Goal: Information Seeking & Learning: Learn about a topic

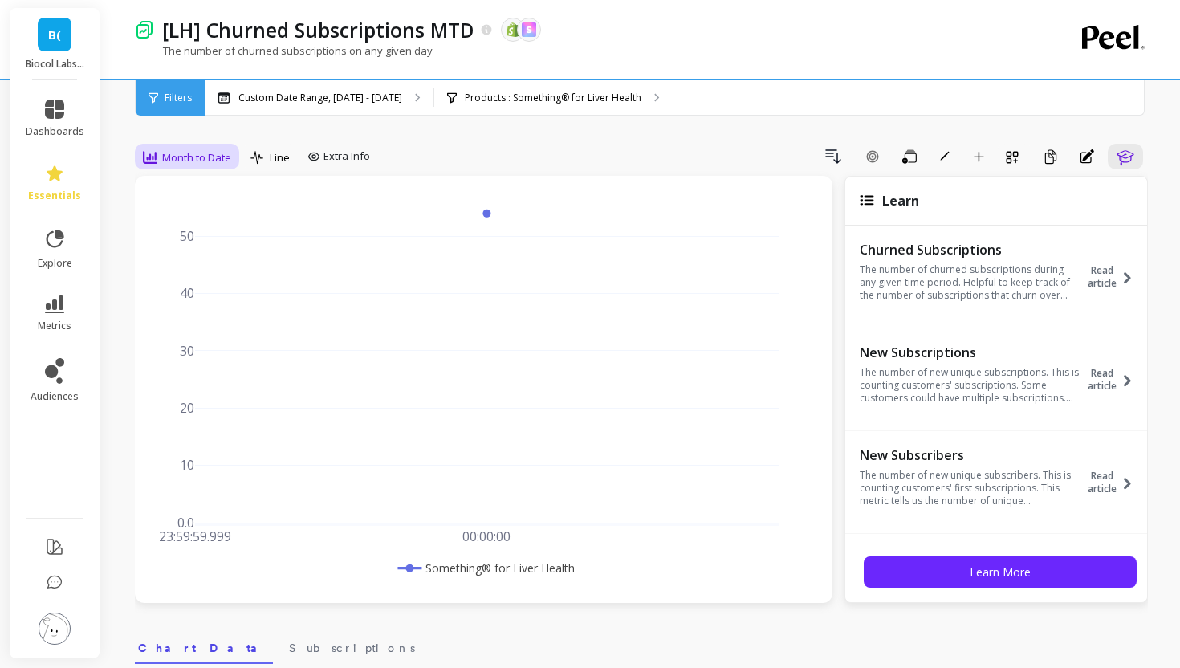
click at [210, 152] on span "Month to Date" at bounding box center [196, 157] width 69 height 15
click at [182, 229] on div "Daily" at bounding box center [193, 224] width 91 height 15
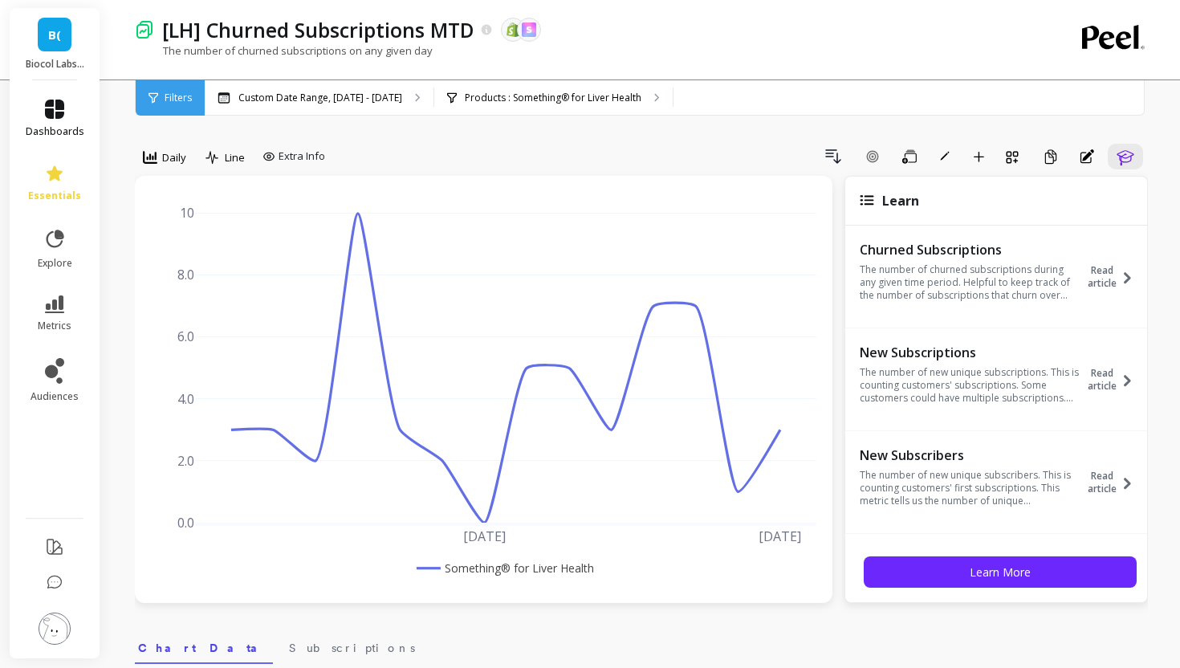
click at [59, 110] on icon at bounding box center [54, 109] width 19 height 19
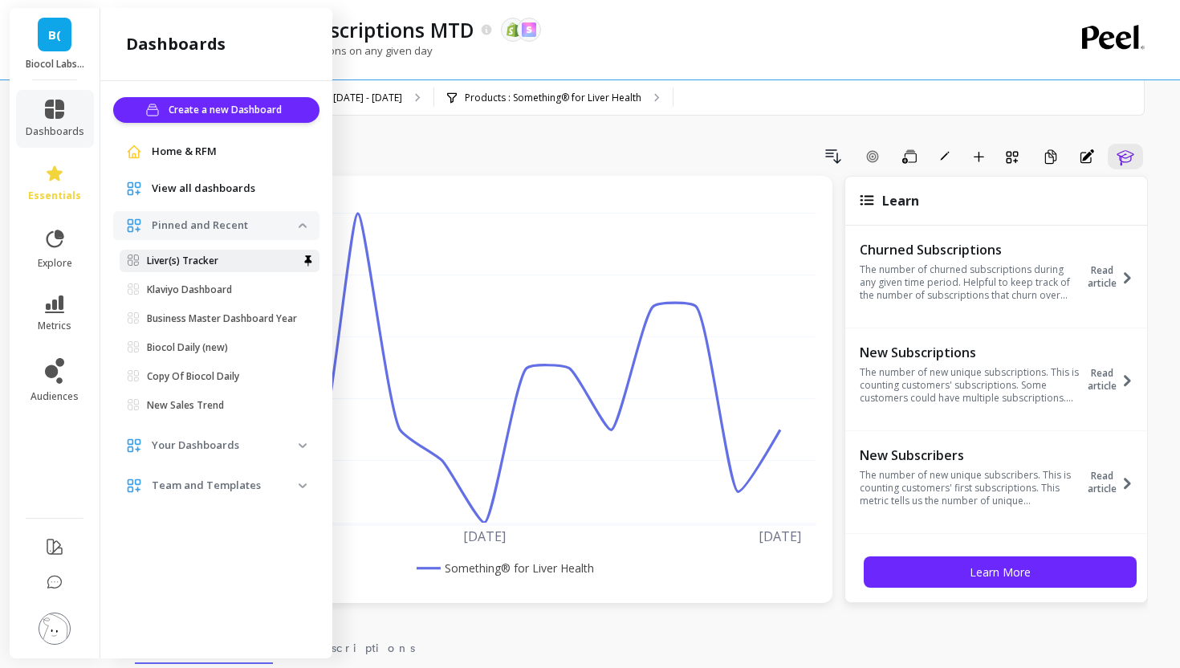
click at [197, 264] on p "Liver(s) Tracker" at bounding box center [182, 260] width 71 height 13
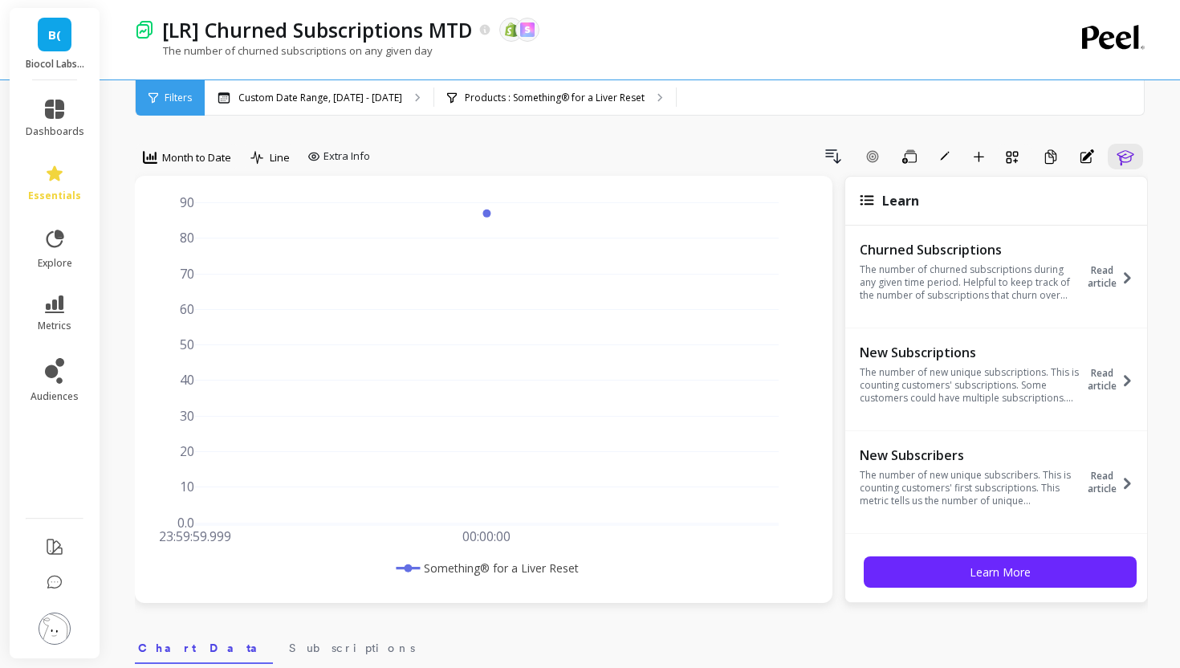
click at [174, 185] on div "23:59:59.999 Aug 31, 2025 00:00:00 Sep 1, 2025 00:00:00.001 0.0 10 20 30 40 50 …" at bounding box center [483, 389] width 697 height 427
click at [174, 165] on div "Month to Date" at bounding box center [187, 157] width 88 height 19
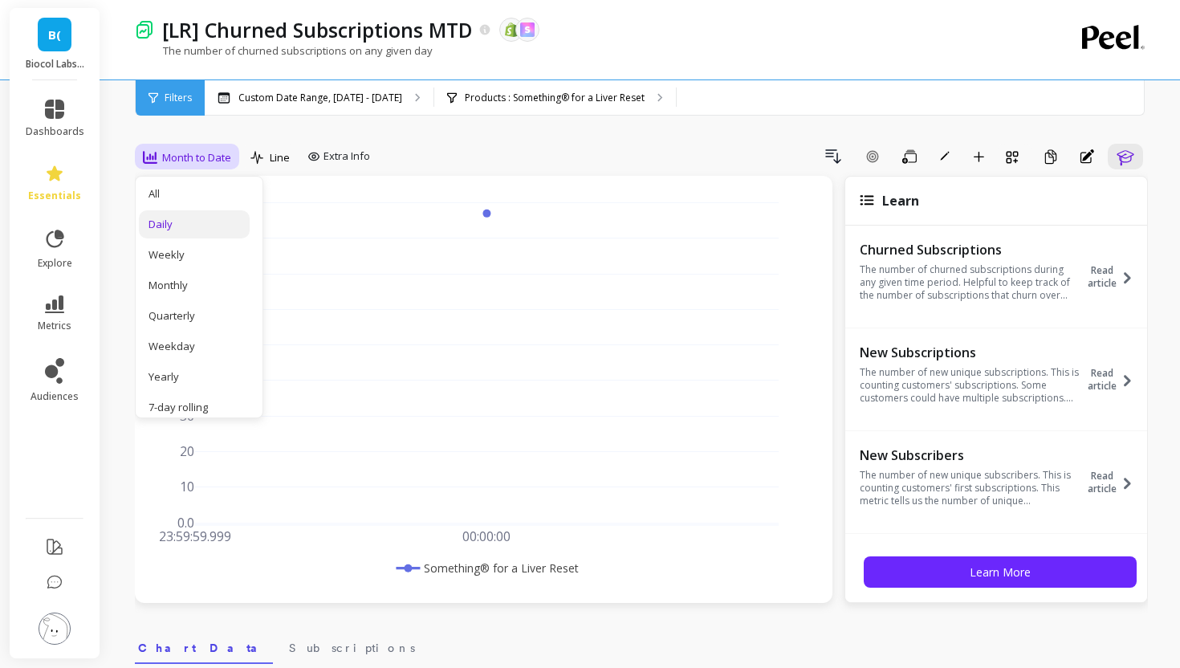
click at [199, 224] on div "Daily" at bounding box center [193, 224] width 91 height 15
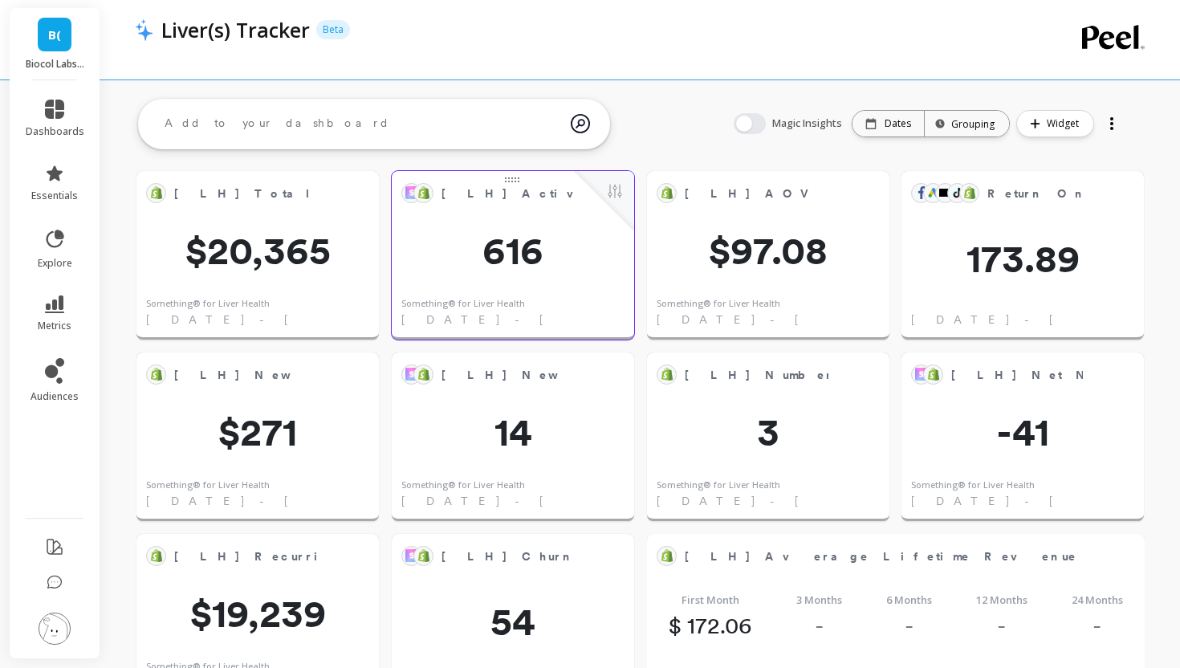
click at [628, 182] on div at bounding box center [604, 200] width 59 height 59
click at [619, 189] on button at bounding box center [614, 192] width 19 height 22
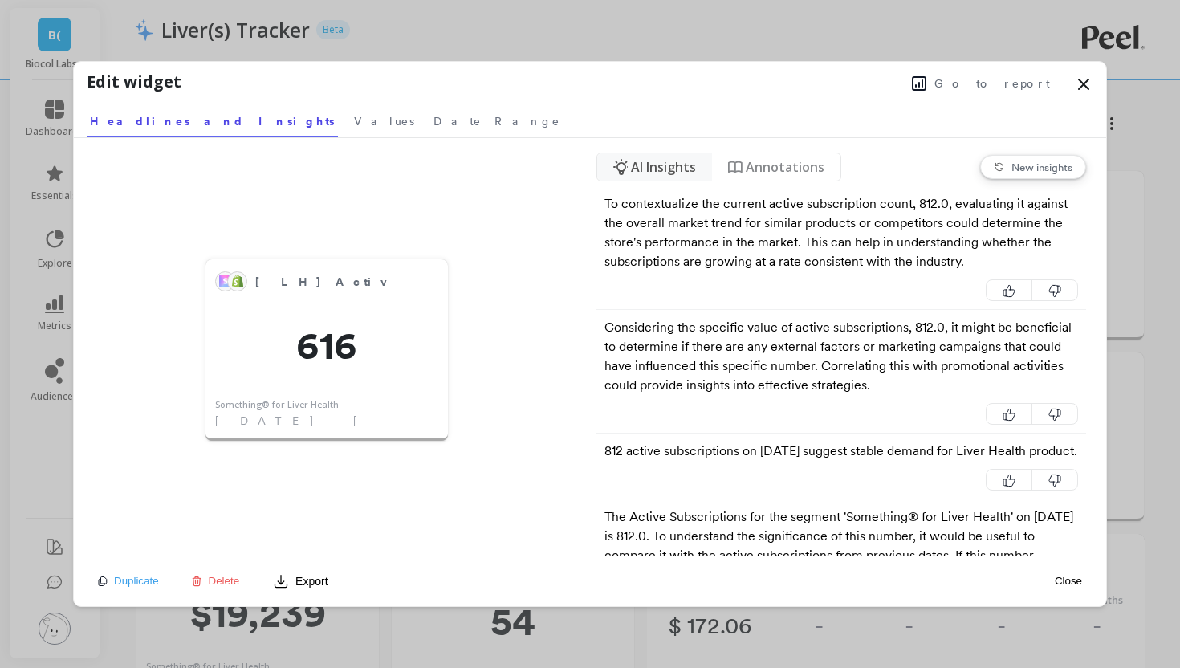
click at [989, 83] on span "Go to report" at bounding box center [992, 83] width 116 height 16
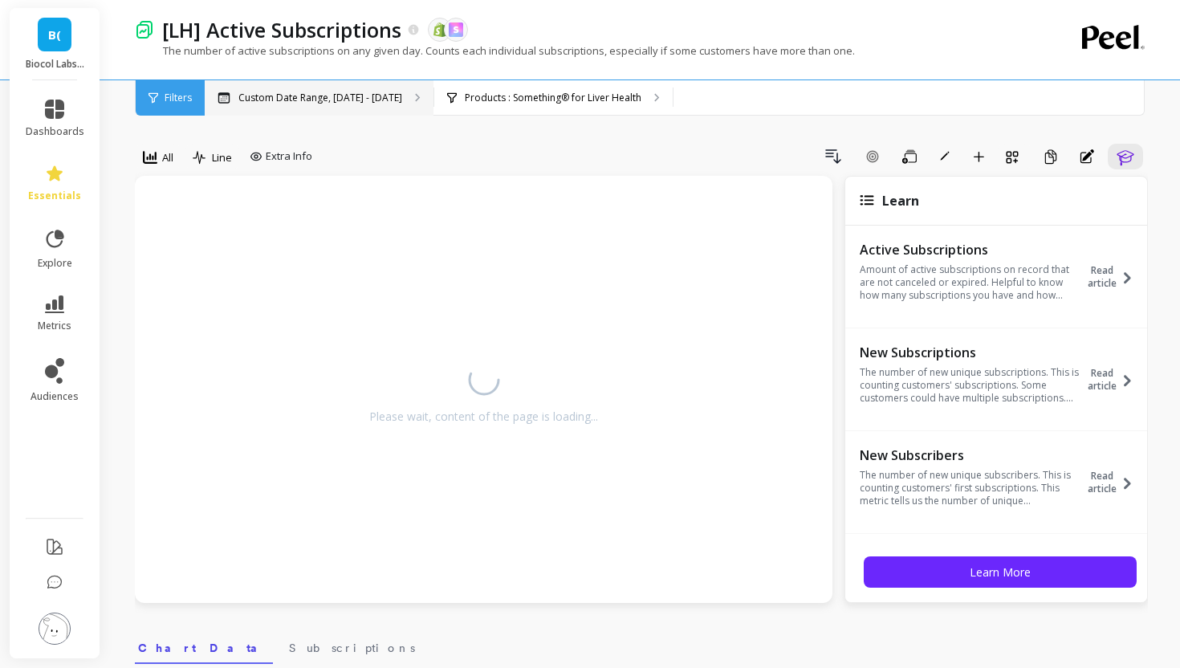
click at [305, 106] on div "Custom Date Range, [DATE] - [DATE]" at bounding box center [319, 97] width 229 height 35
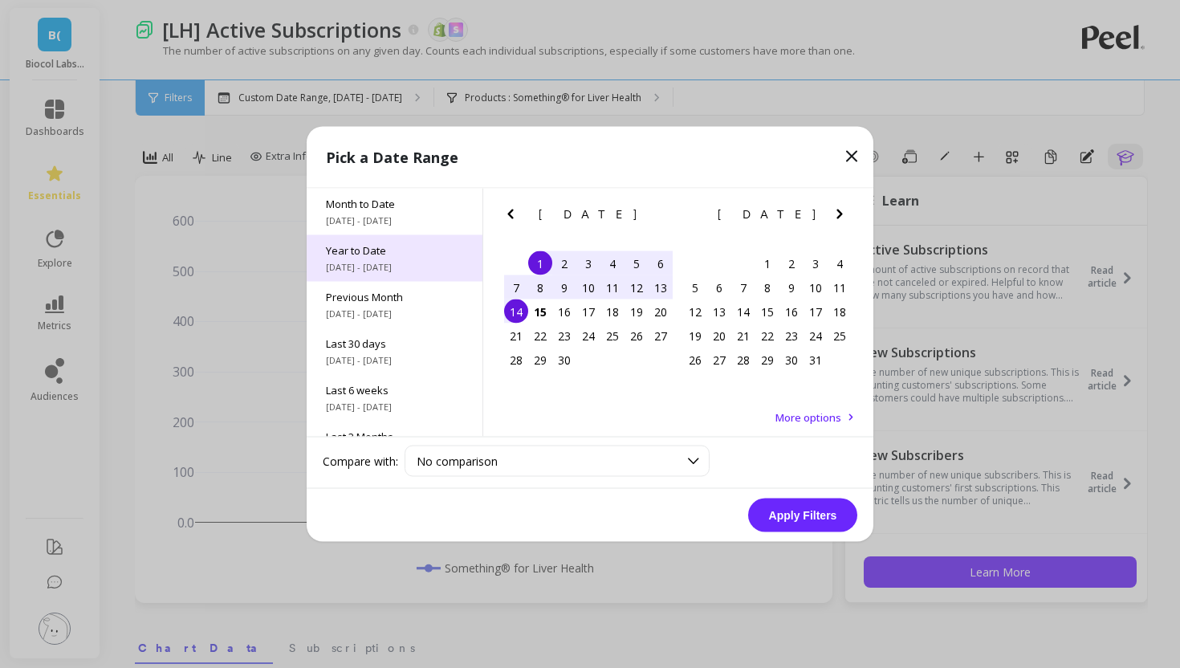
click at [392, 259] on div "Year to Date [DATE] - [DATE]" at bounding box center [395, 258] width 176 height 47
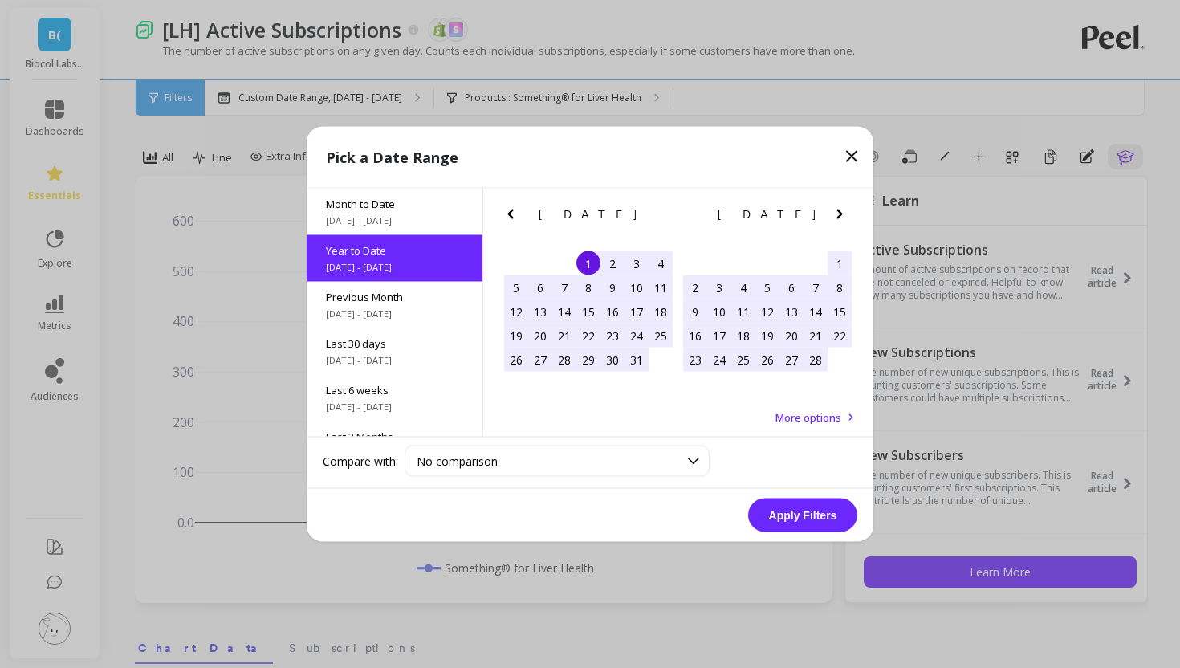
click at [823, 517] on button "Apply Filters" at bounding box center [802, 515] width 109 height 34
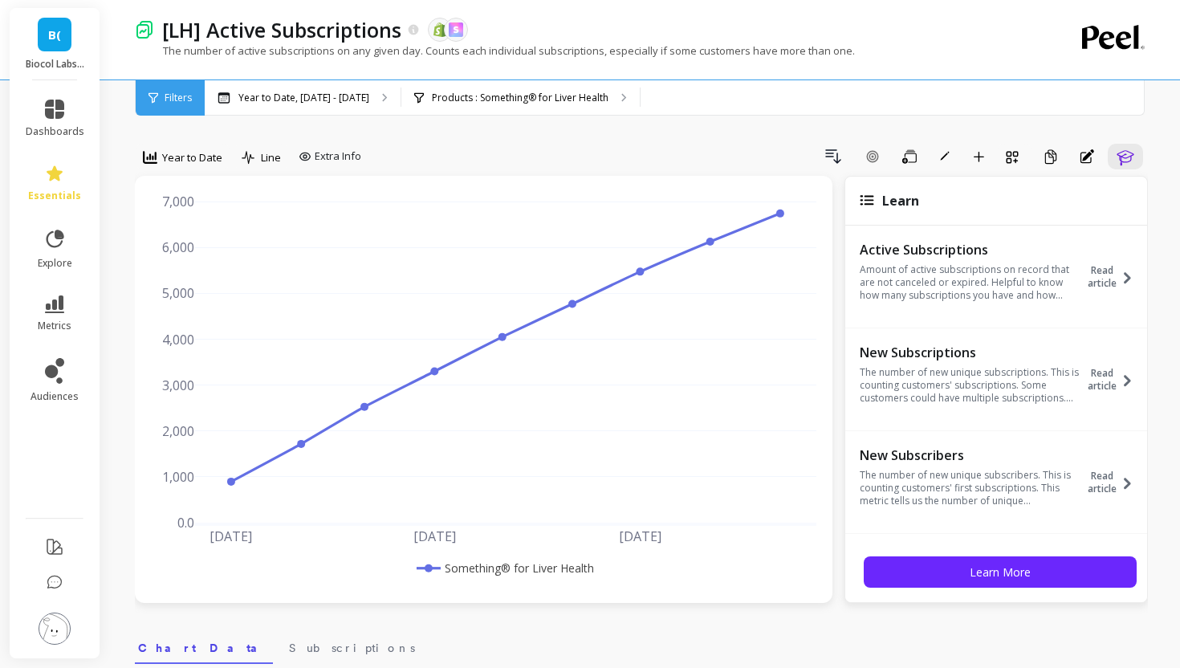
click at [191, 161] on span "Year to Date" at bounding box center [192, 157] width 60 height 15
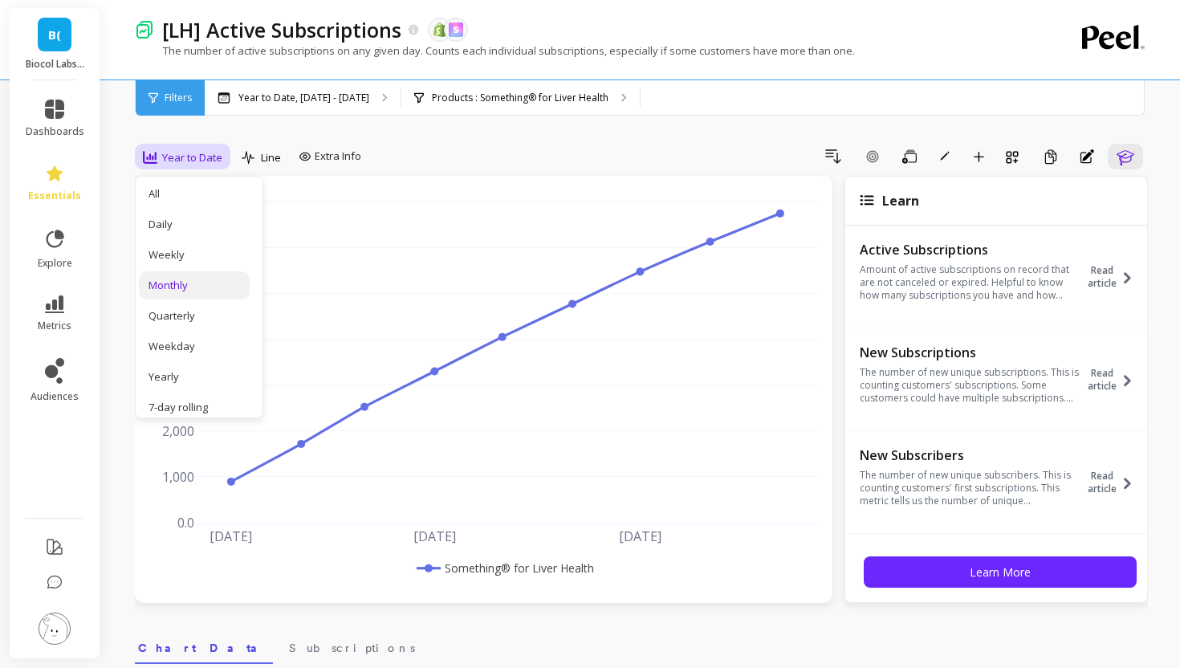
click at [183, 287] on div "Monthly" at bounding box center [193, 285] width 91 height 15
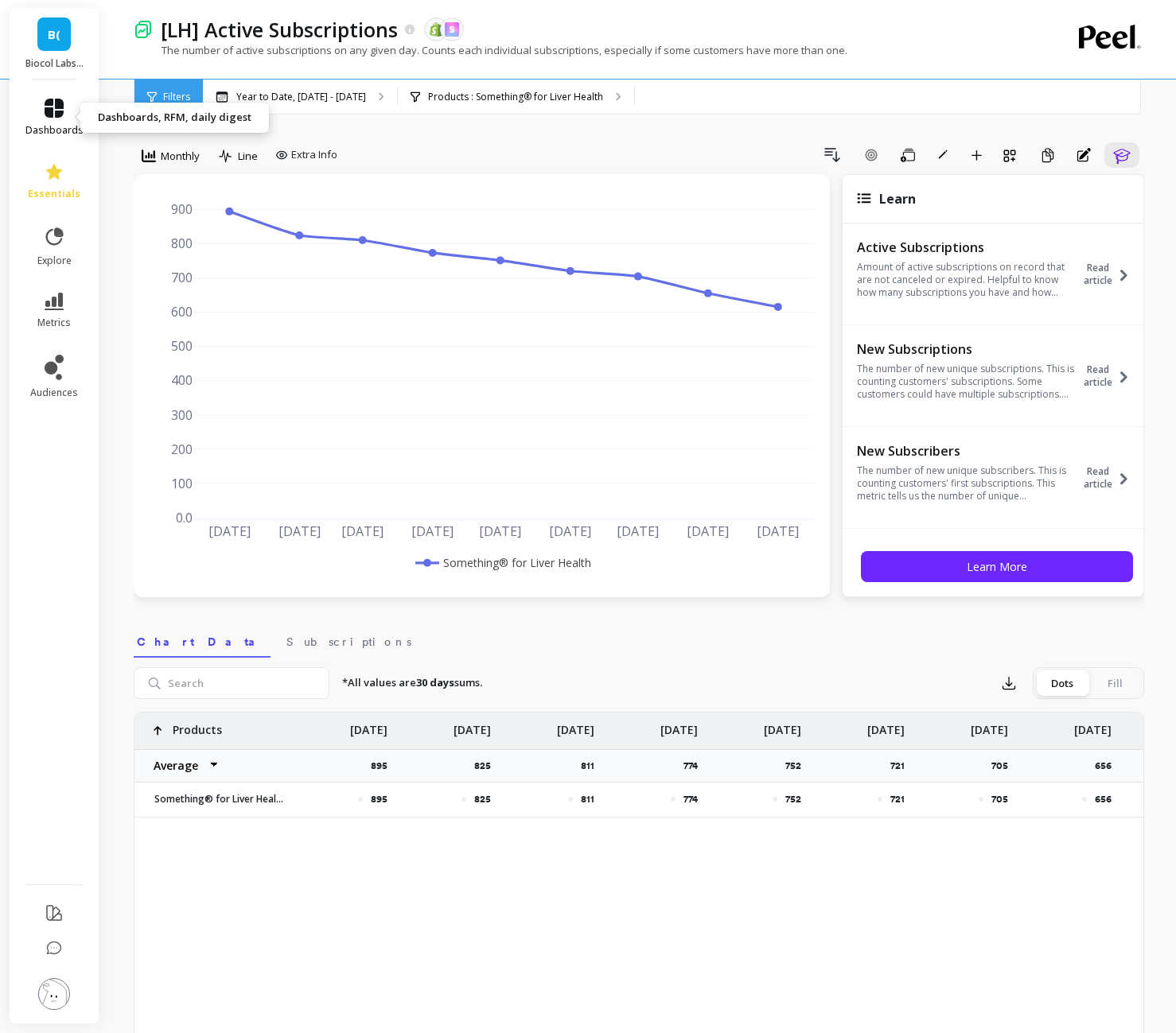
click at [52, 119] on link "dashboards" at bounding box center [55, 118] width 59 height 39
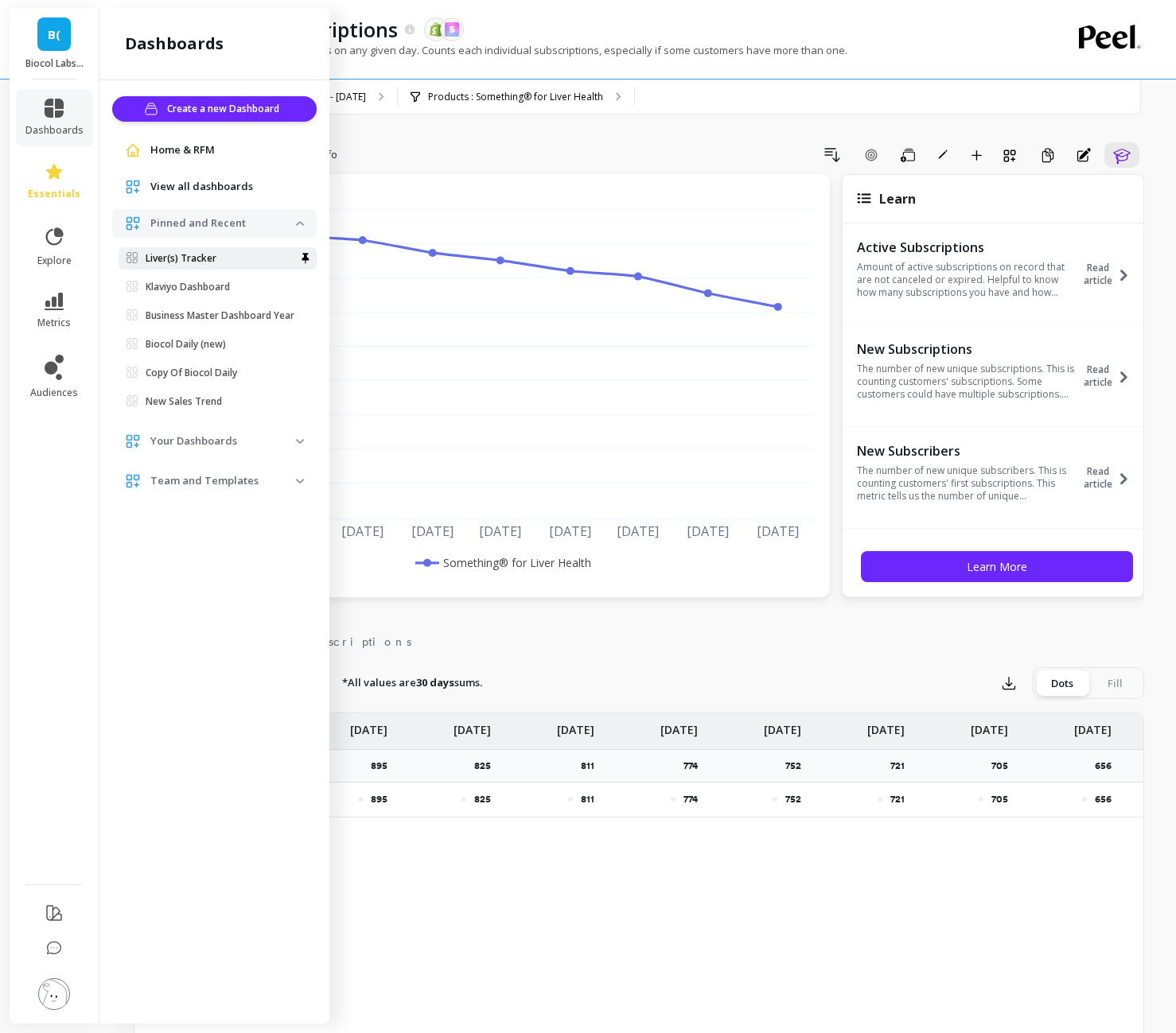
click at [160, 267] on link "Liver(s) Tracker" at bounding box center [218, 259] width 198 height 22
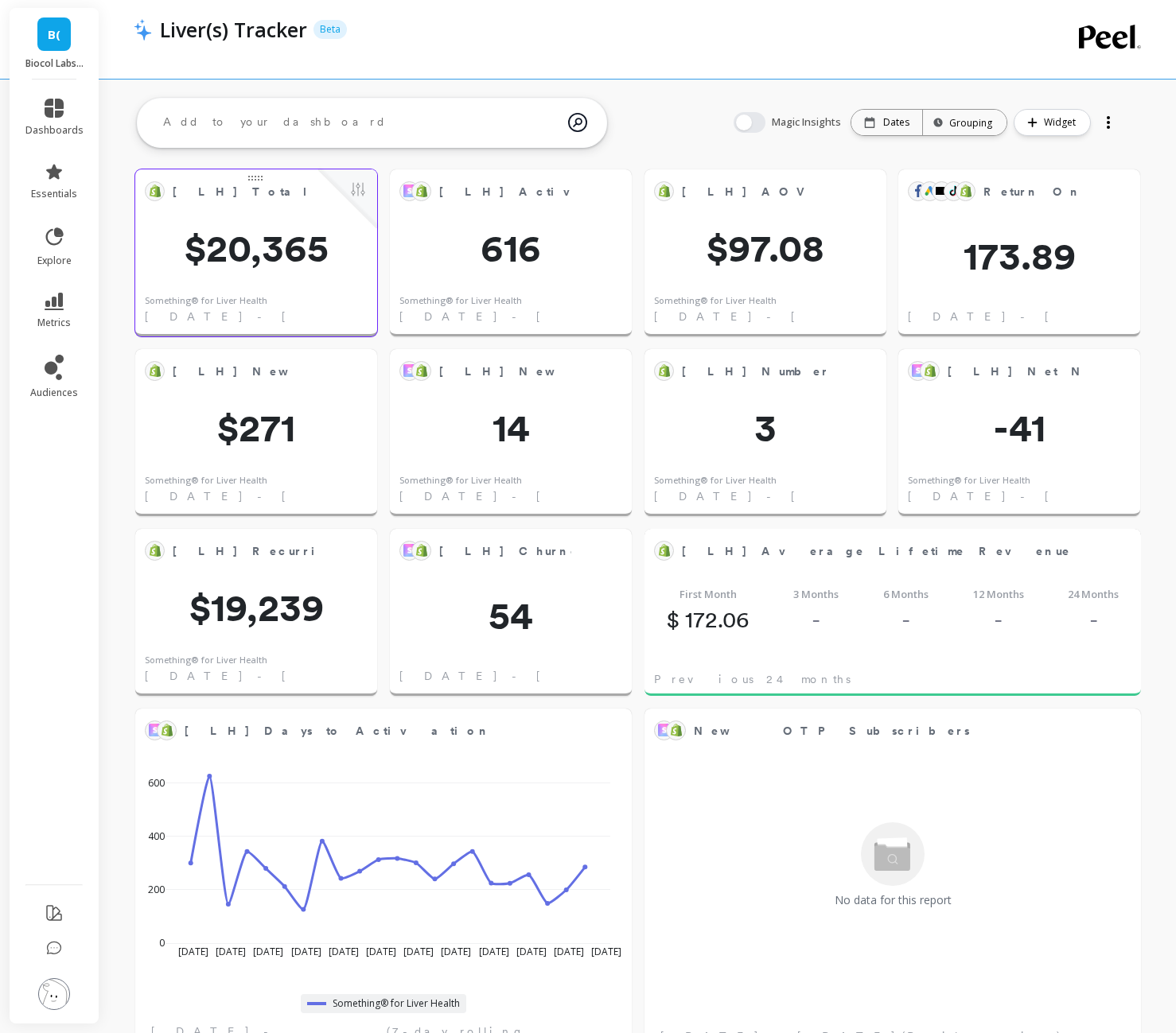
scroll to position [279, 972]
click at [372, 187] on div at bounding box center [347, 198] width 59 height 58
click at [351, 187] on button at bounding box center [357, 190] width 19 height 22
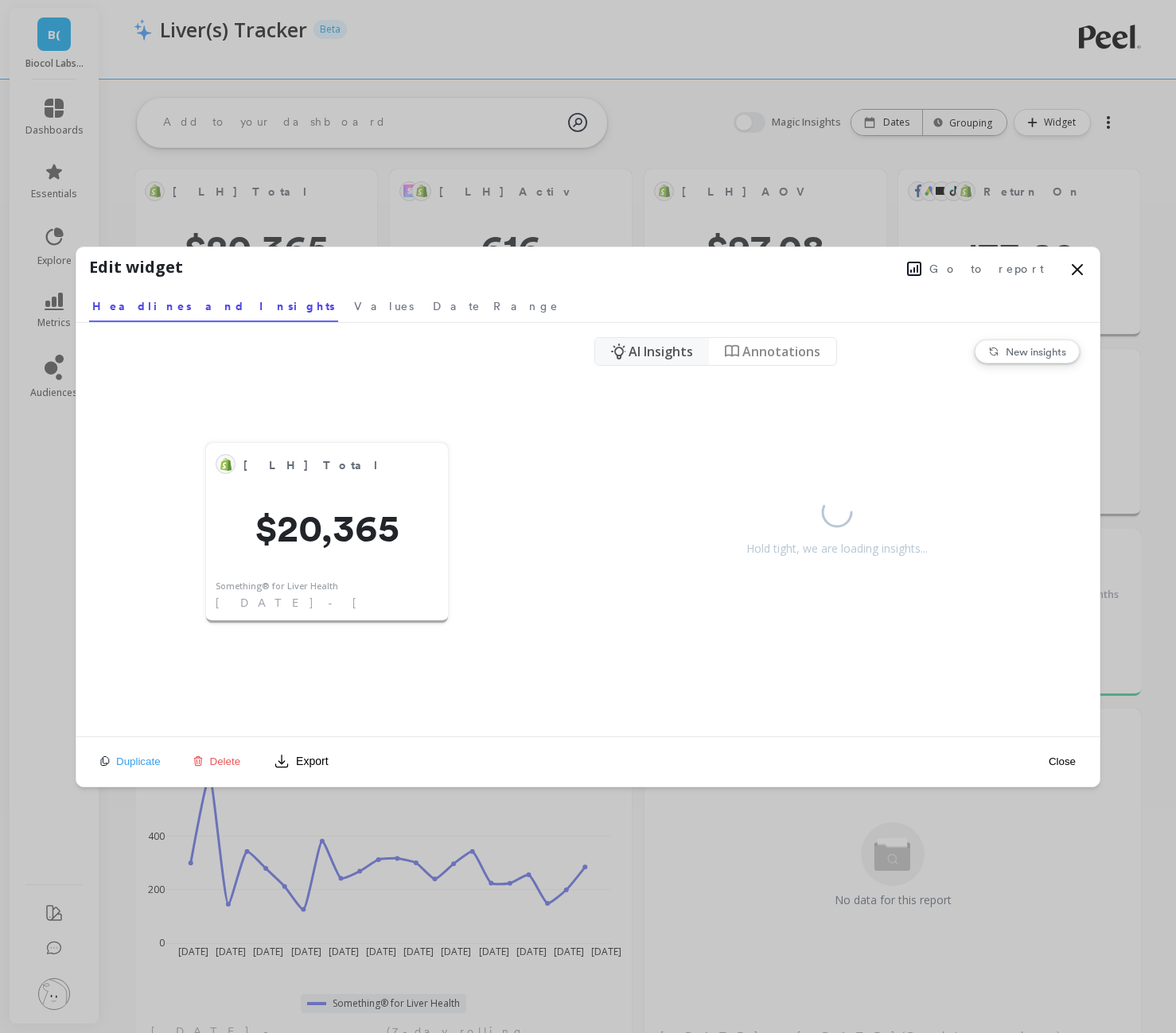
click at [1082, 266] on icon at bounding box center [1077, 269] width 19 height 19
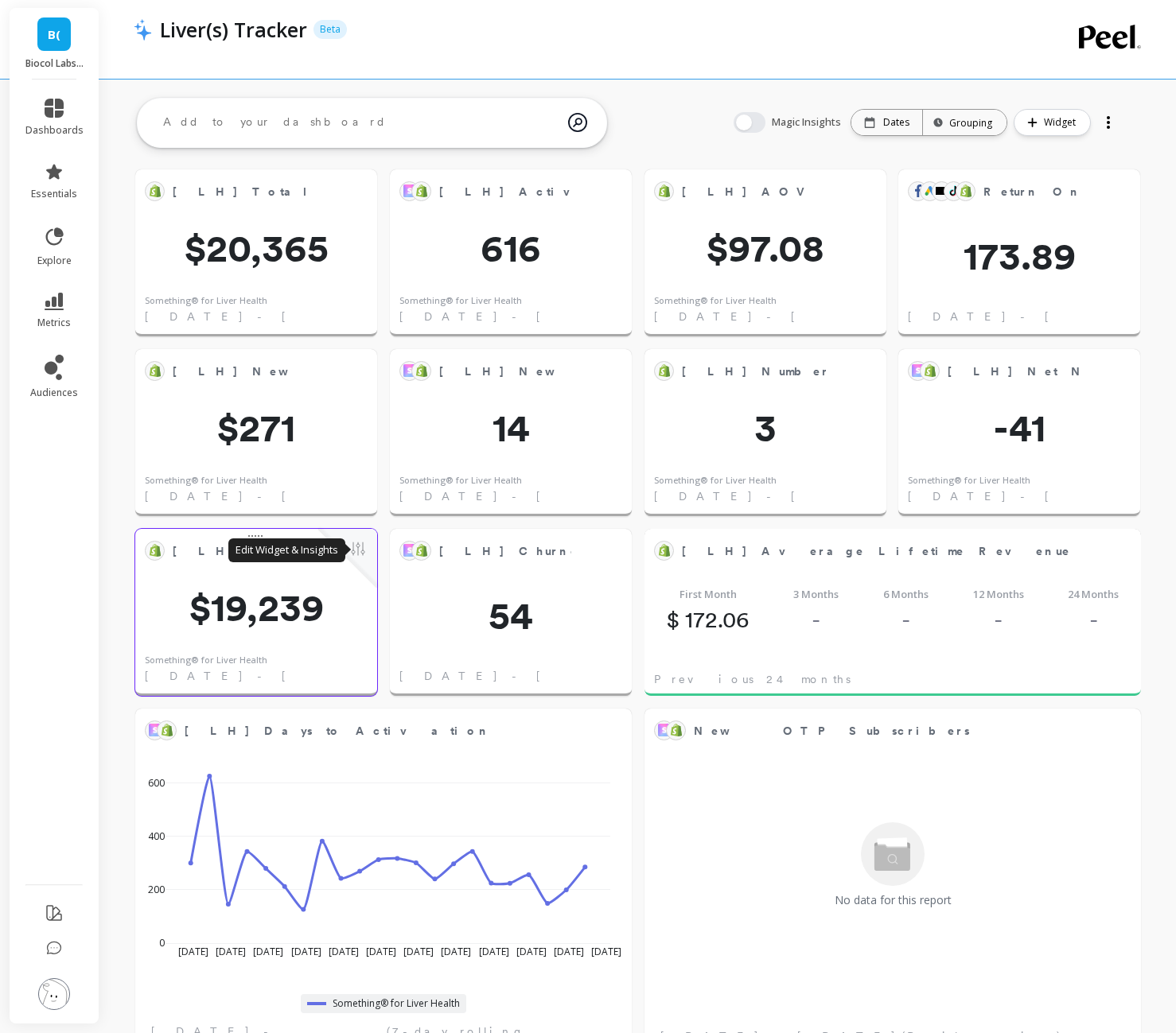
click at [349, 554] on button at bounding box center [357, 550] width 19 height 22
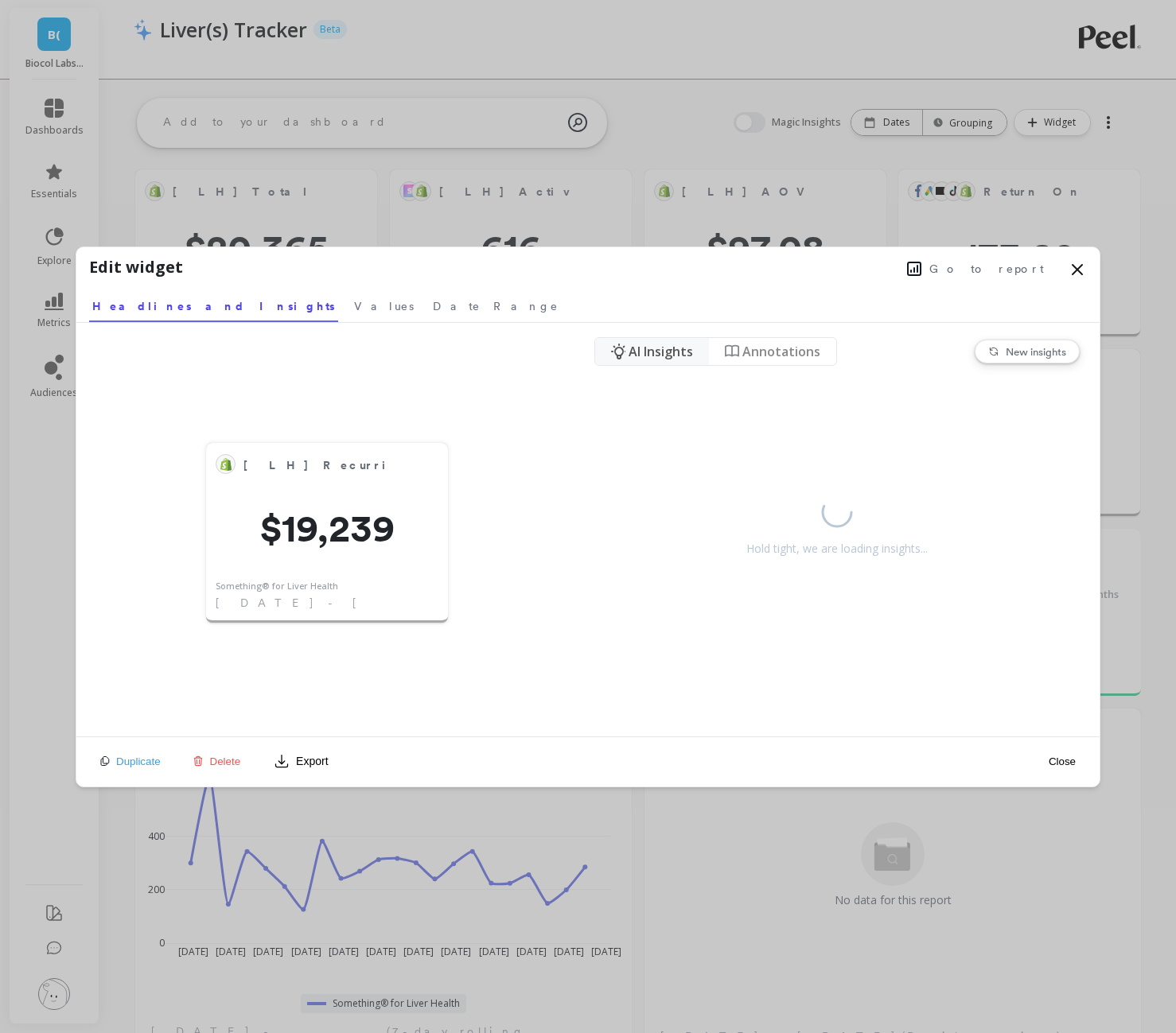
click at [1022, 268] on span "Go to report" at bounding box center [987, 269] width 115 height 16
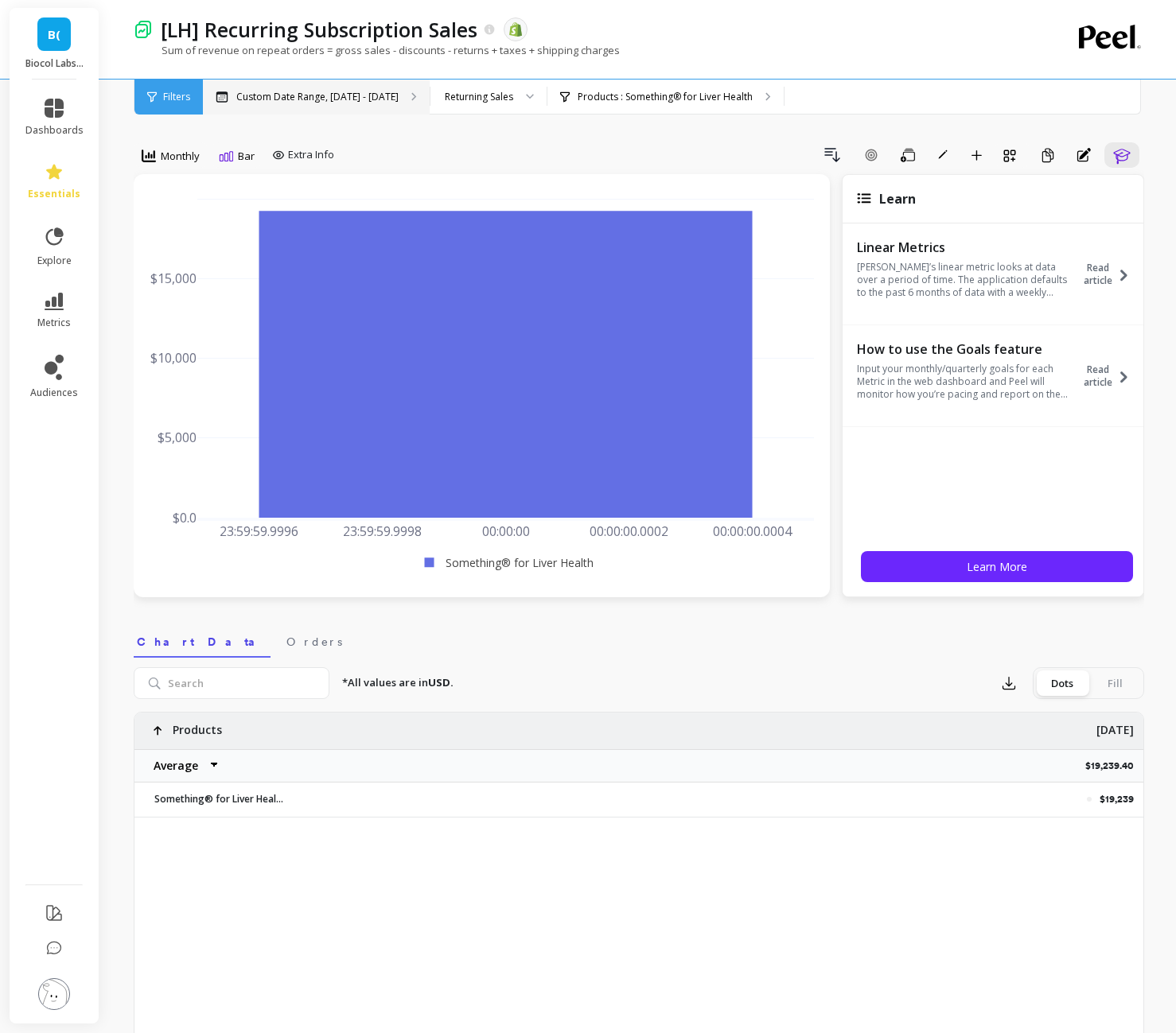
click at [354, 99] on p "Custom Date Range, Sep 1 - Sep 14" at bounding box center [317, 96] width 163 height 13
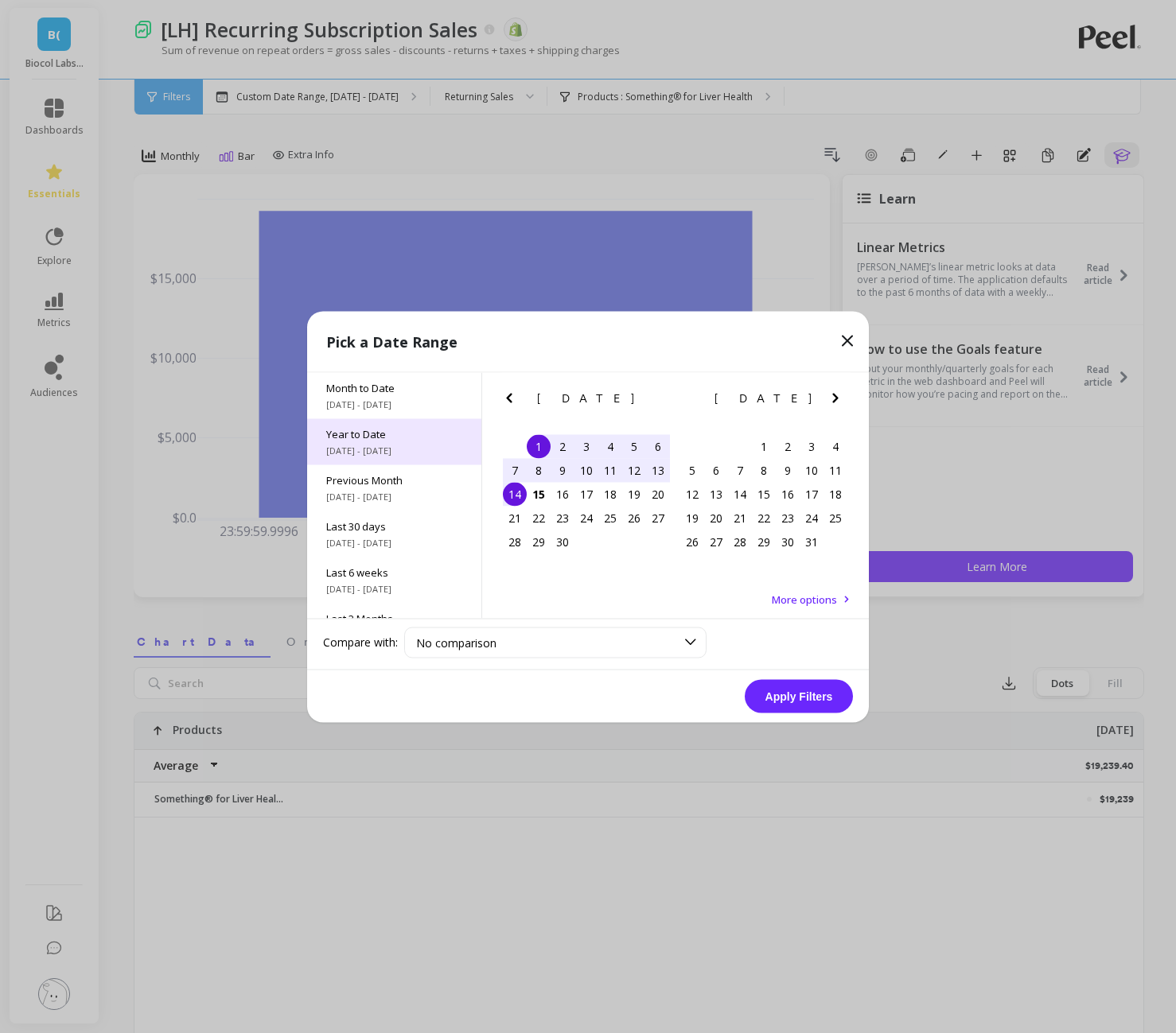
click at [414, 437] on span "Year to Date" at bounding box center [394, 433] width 136 height 14
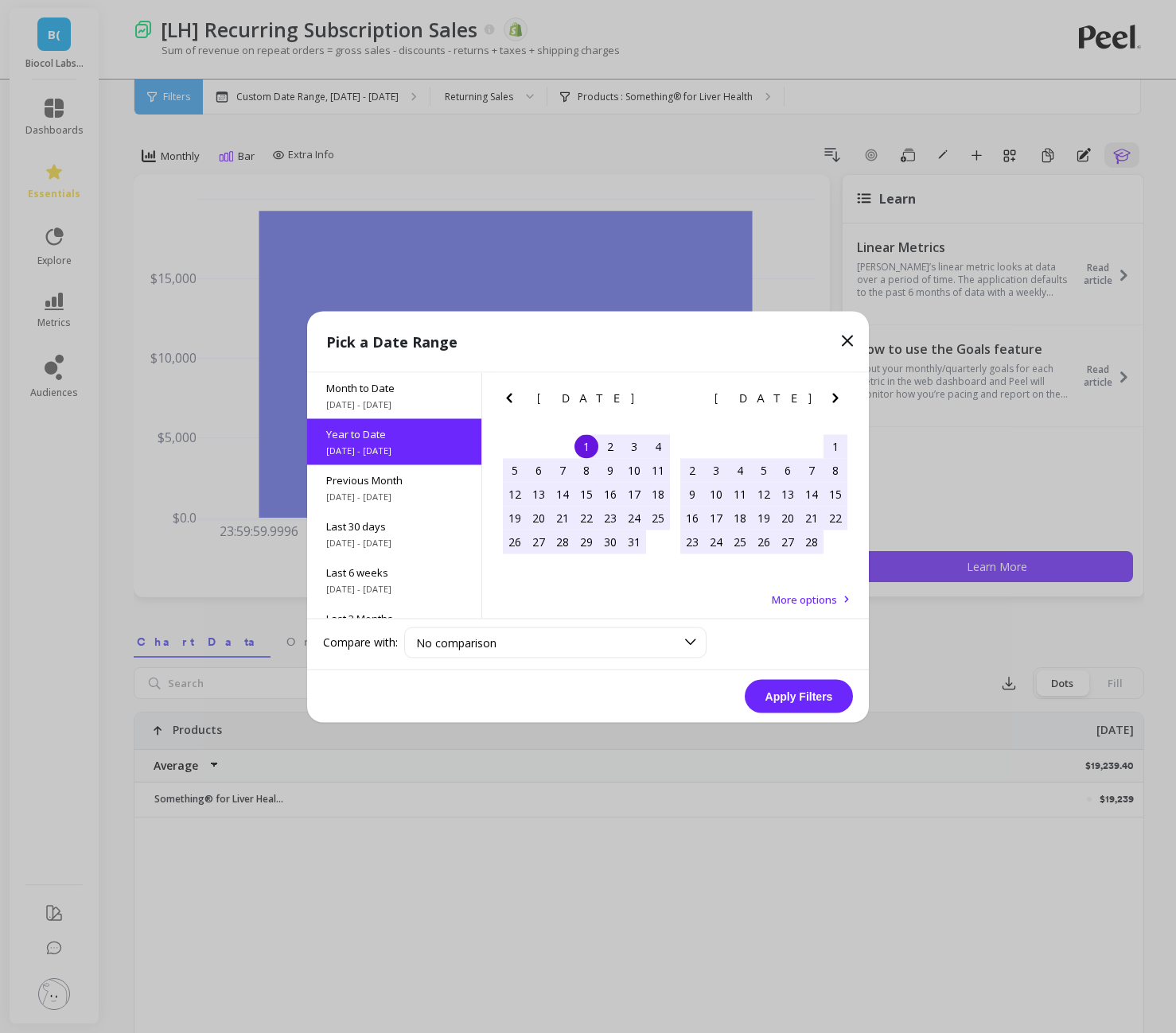
click at [830, 696] on button "Apply Filters" at bounding box center [798, 696] width 108 height 34
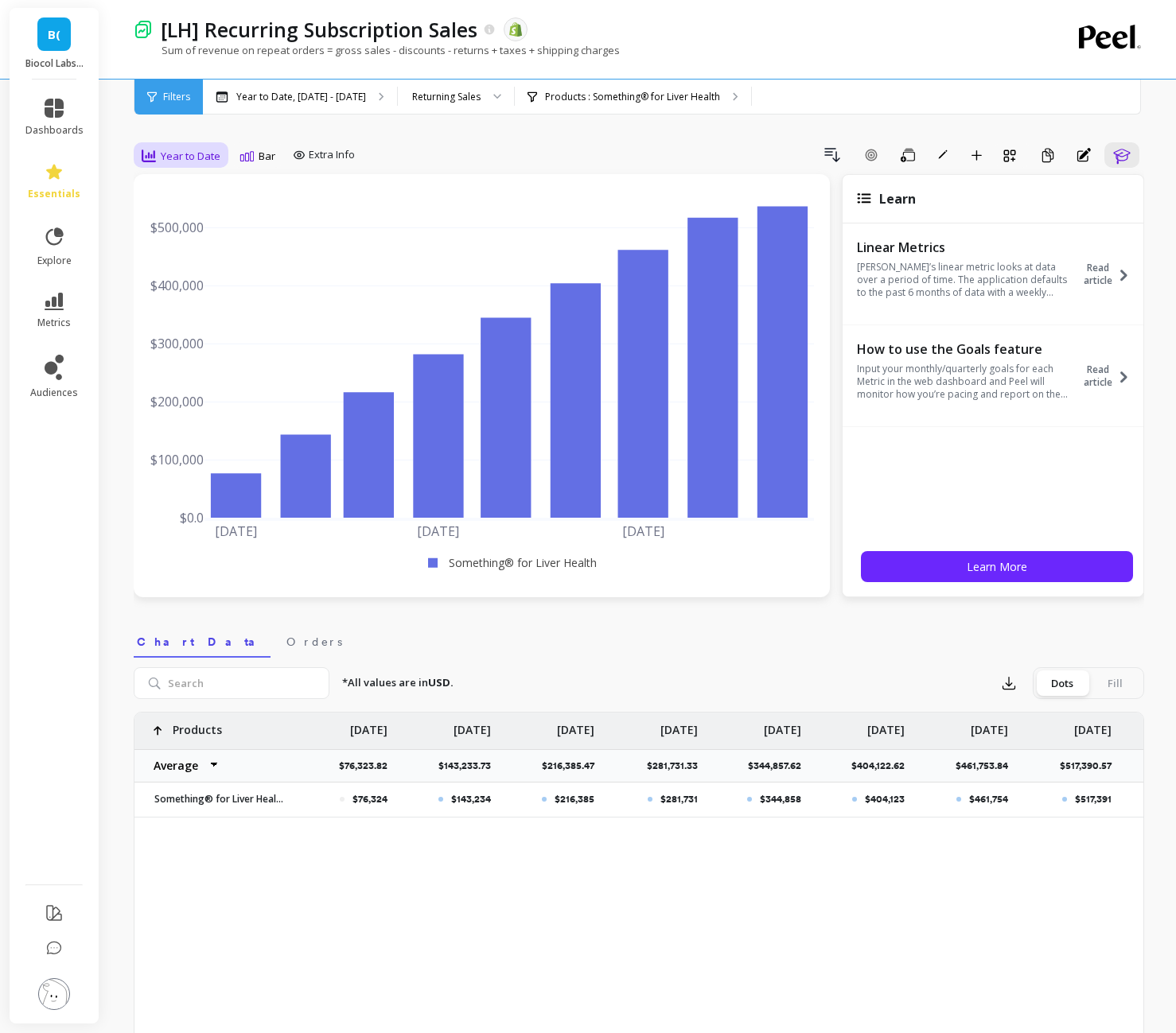
click at [197, 156] on span "Year to Date" at bounding box center [190, 156] width 59 height 15
click at [169, 279] on div "Monthly" at bounding box center [191, 283] width 90 height 15
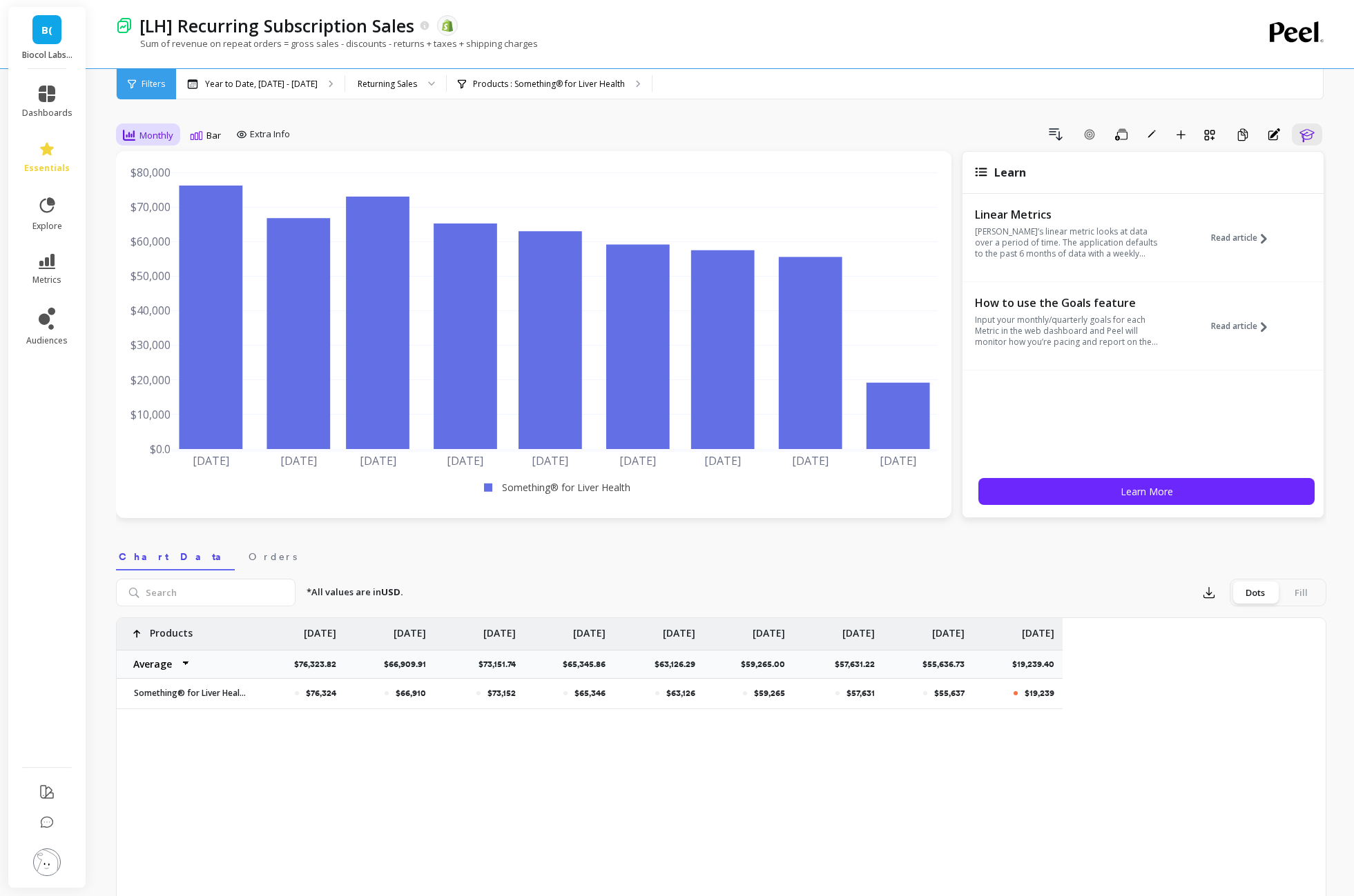
click at [137, 143] on div "Monthly" at bounding box center [148, 135] width 51 height 16
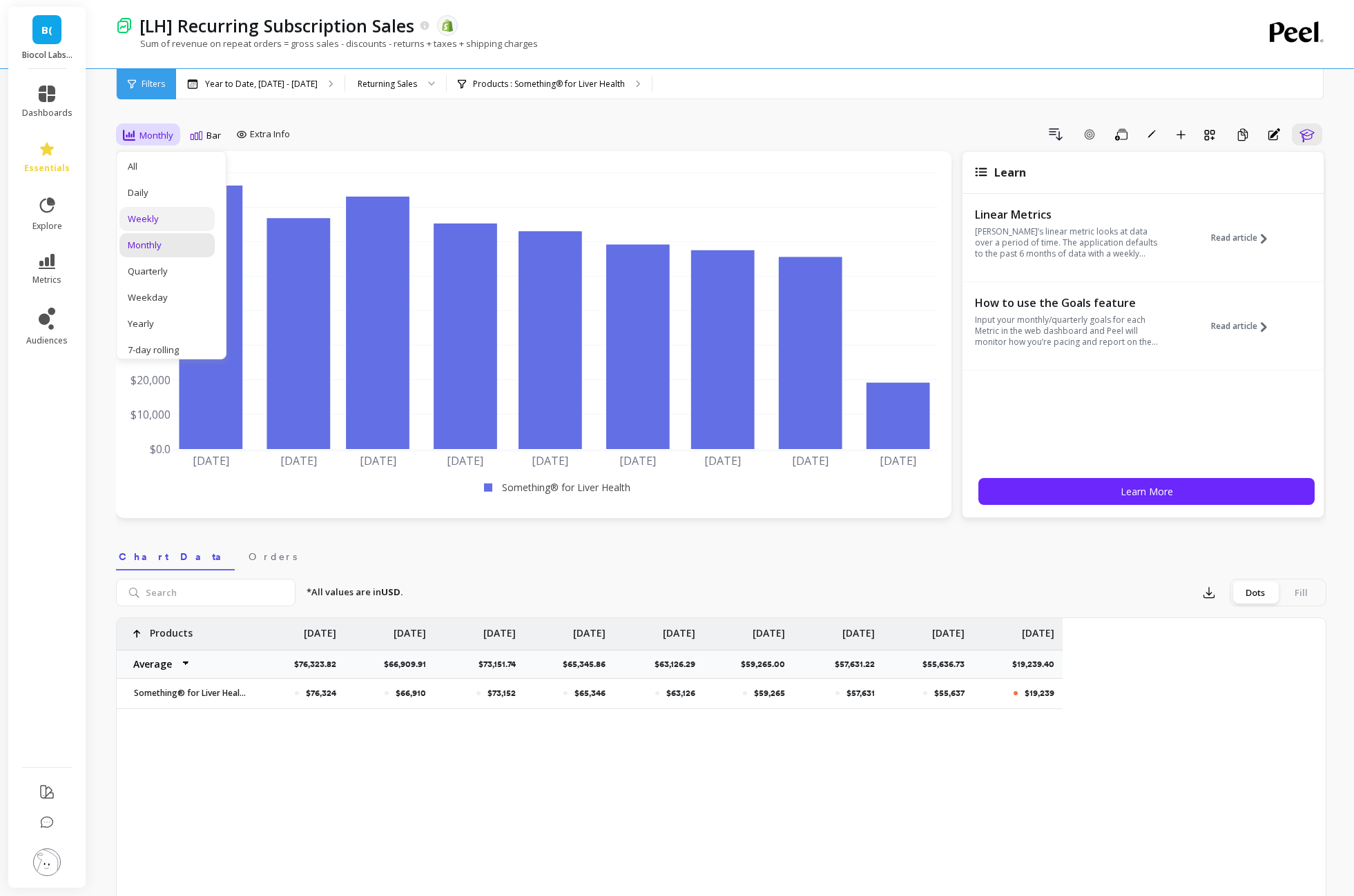
click at [164, 212] on div "Weekly" at bounding box center [166, 218] width 78 height 13
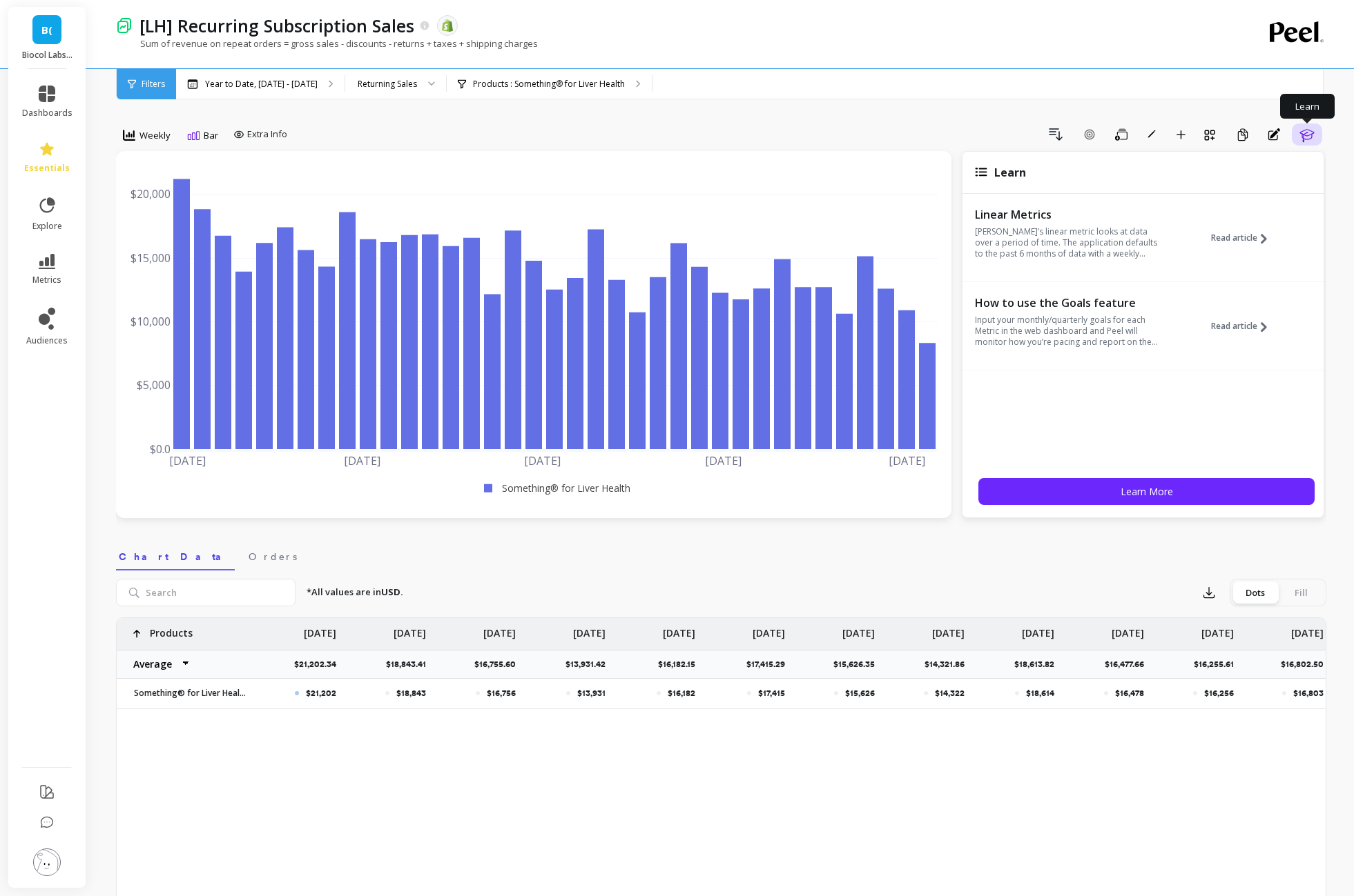
click at [1019, 134] on icon "button" at bounding box center [1306, 135] width 15 height 13
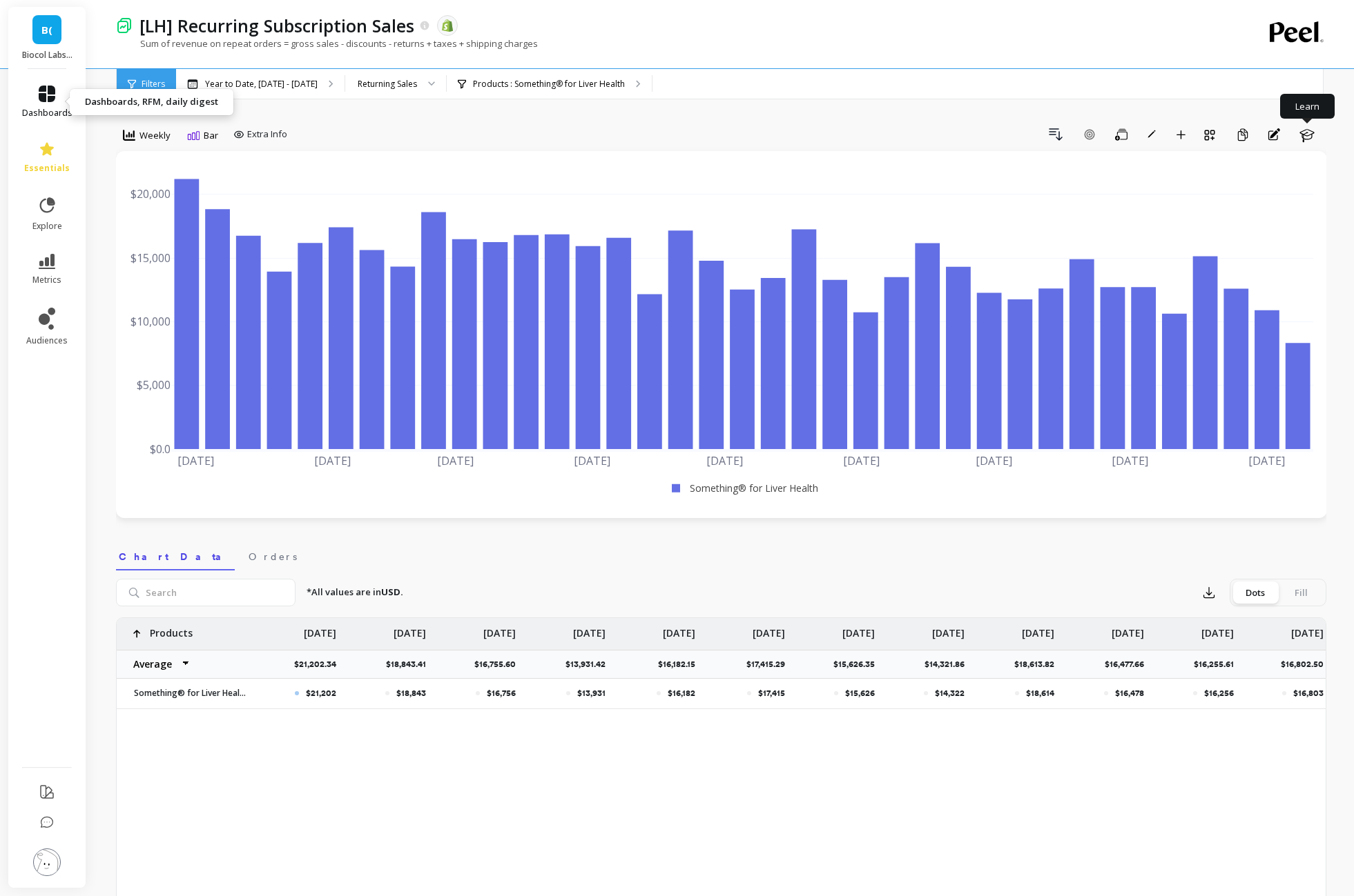
click at [56, 95] on link "dashboards" at bounding box center [47, 102] width 51 height 34
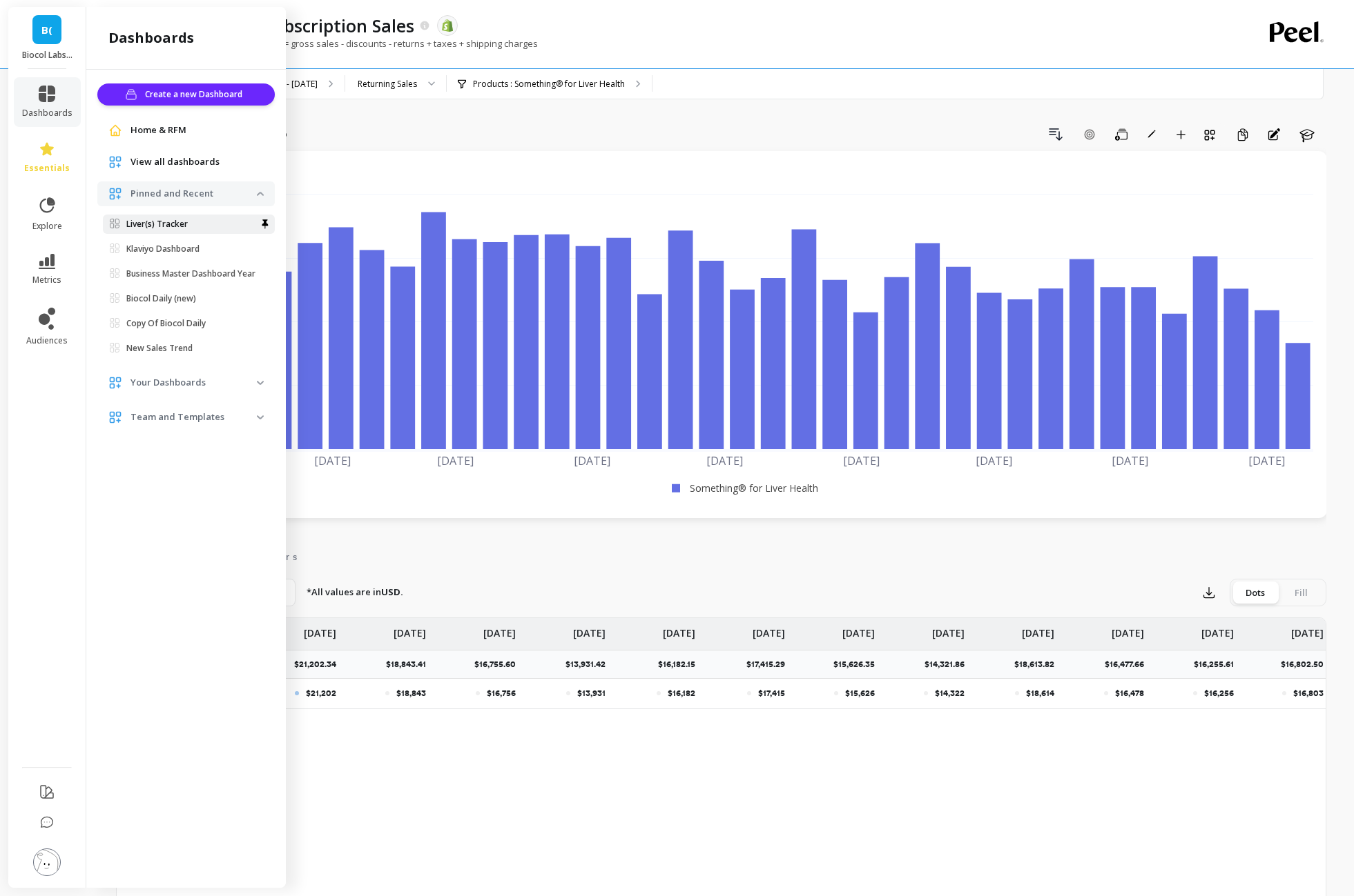
click at [196, 219] on span "Liver(s) Tracker" at bounding box center [183, 224] width 147 height 11
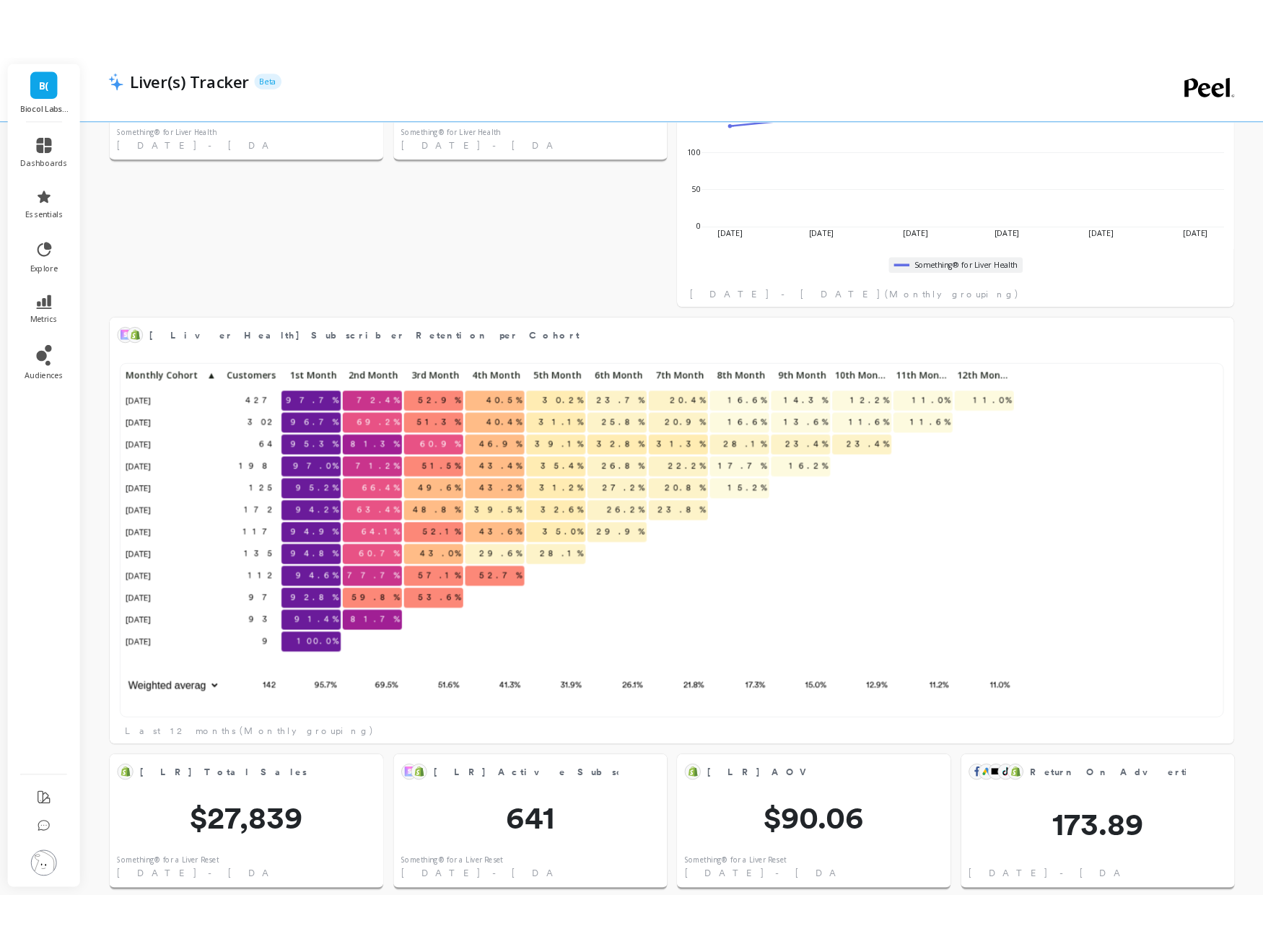
scroll to position [1196, 0]
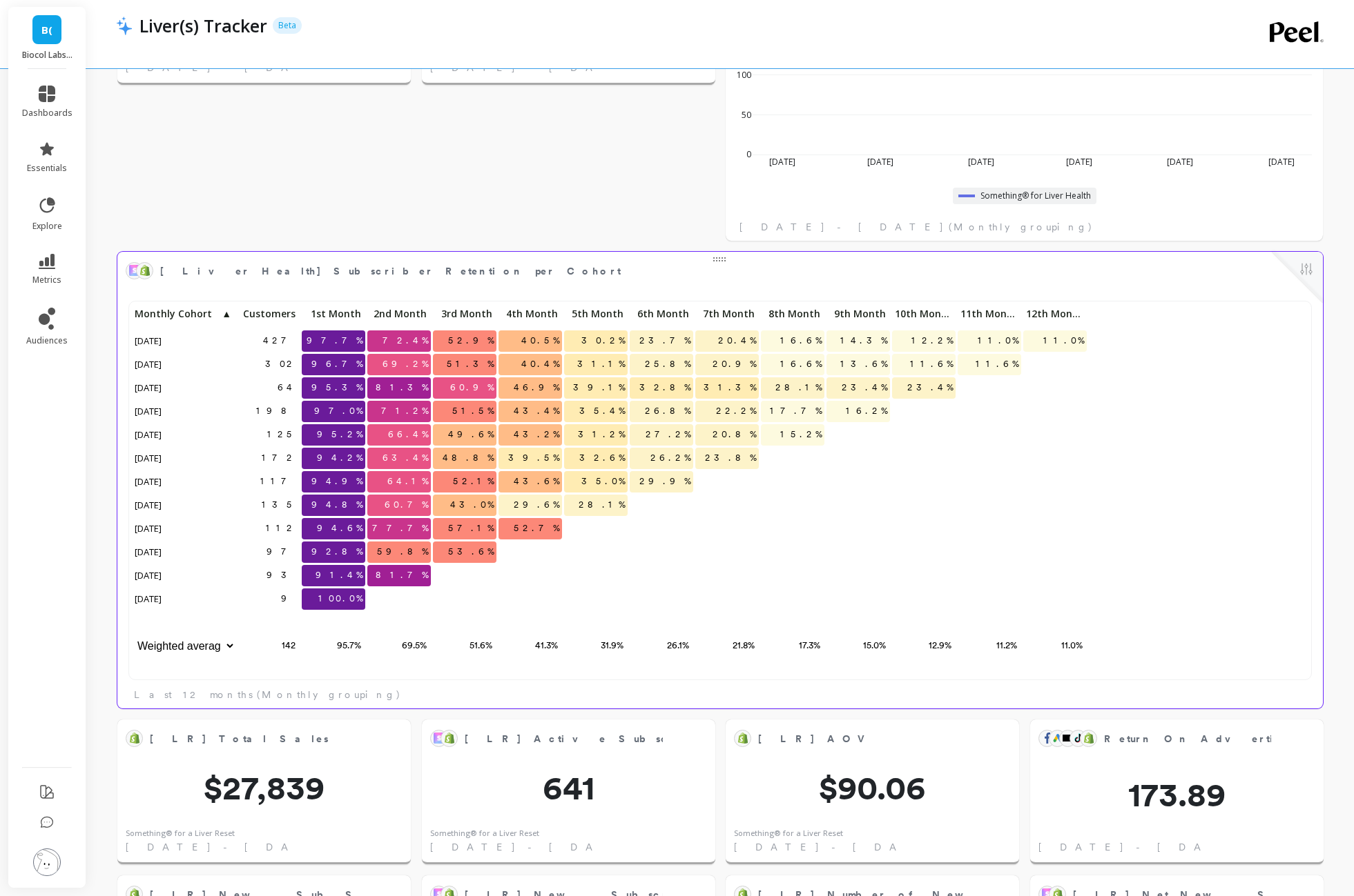
click at [397, 552] on p "59.8%" at bounding box center [399, 552] width 64 height 21
click at [401, 558] on span "59.8%" at bounding box center [403, 552] width 57 height 21
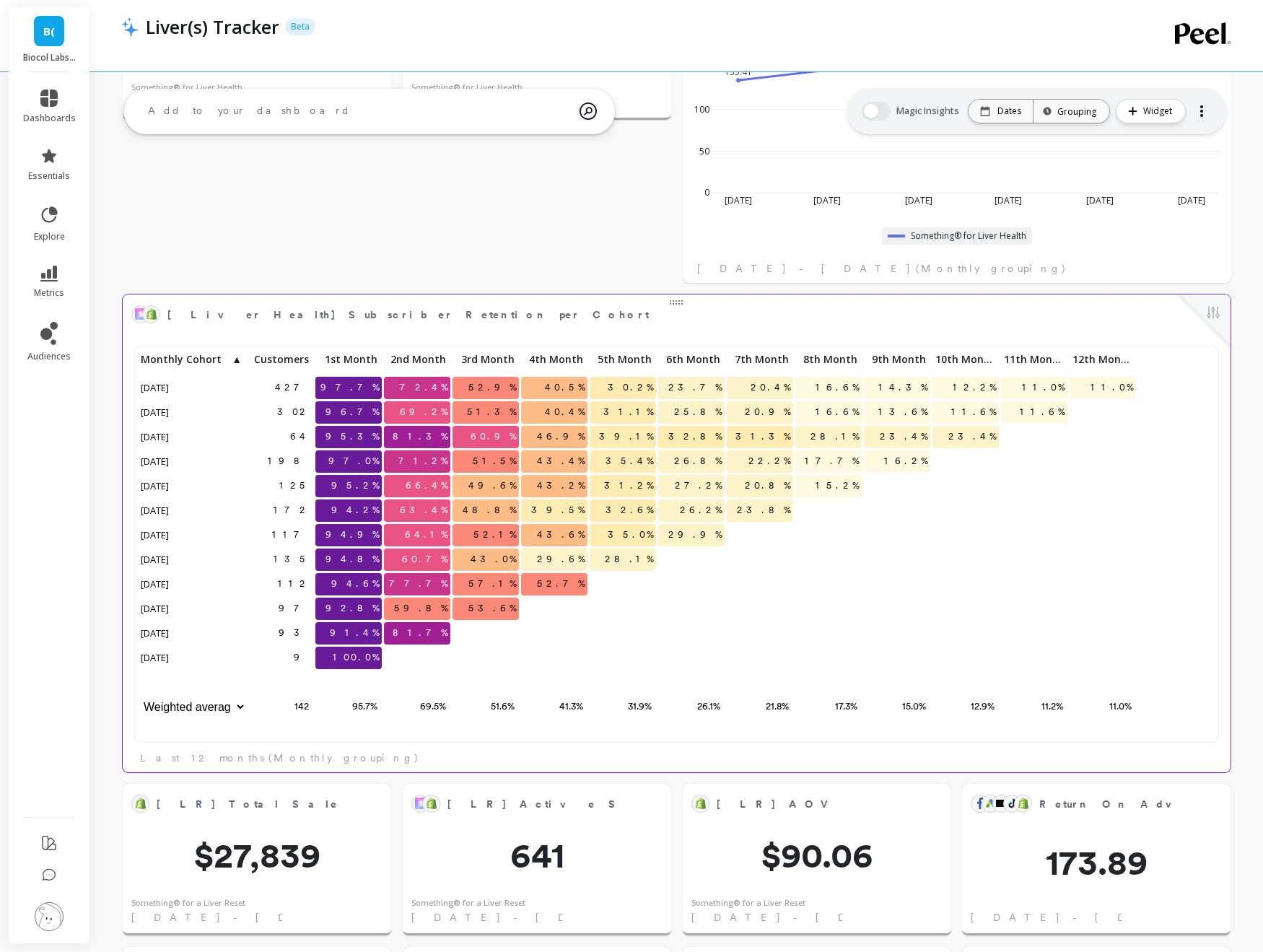
scroll to position [1161, 0]
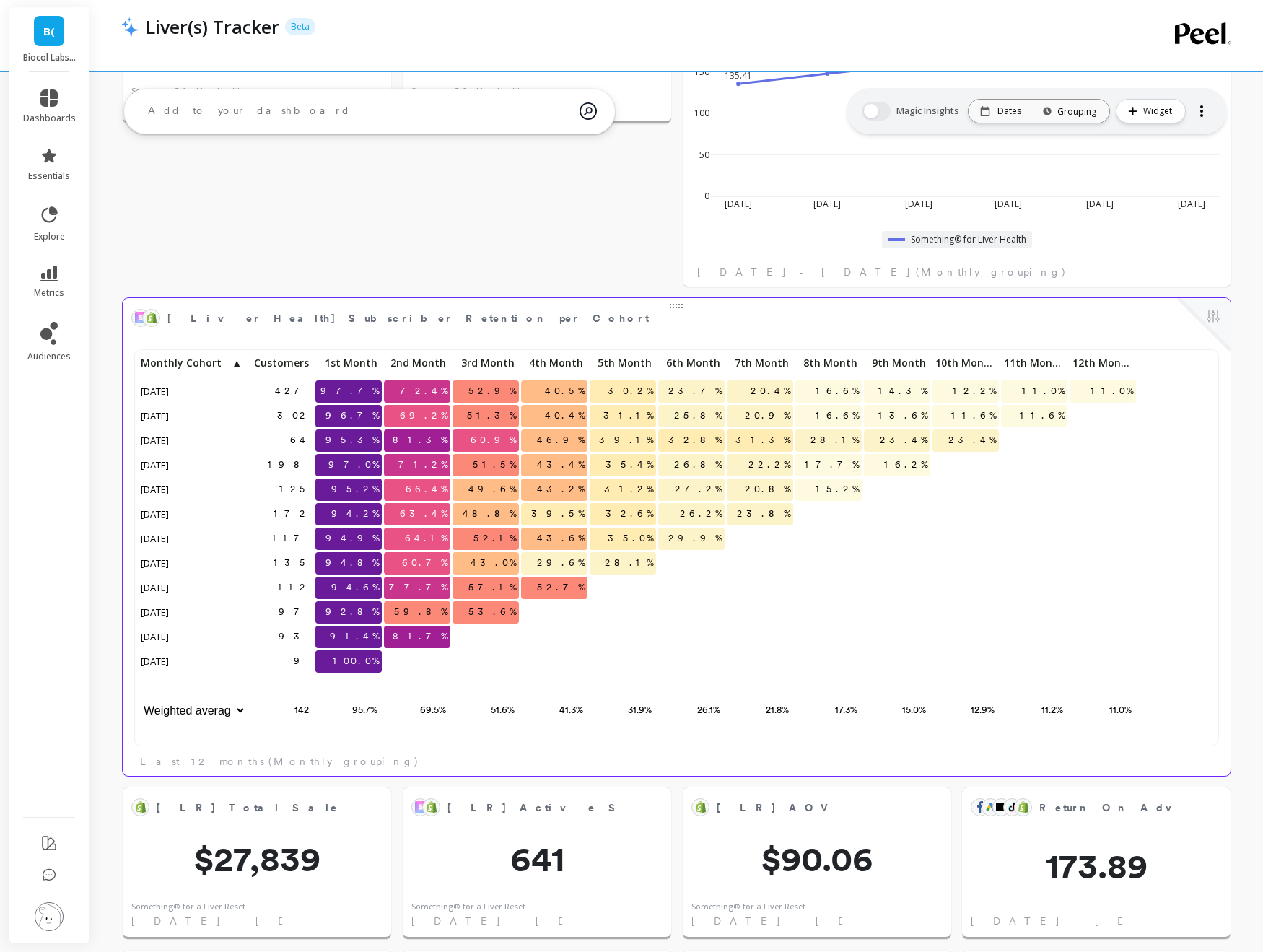
drag, startPoint x: 206, startPoint y: 392, endPoint x: 202, endPoint y: 411, distance: 19.4
click at [202, 411] on div "427 97.7% 72.4% 52.9% 40.5% 30.2% 23.7% 20.4% 16.6% 14.3% 12.2% 11.0% 11.0% 302…" at bounding box center [637, 538] width 999 height 371
click at [238, 360] on span "▲" at bounding box center [236, 363] width 12 height 12
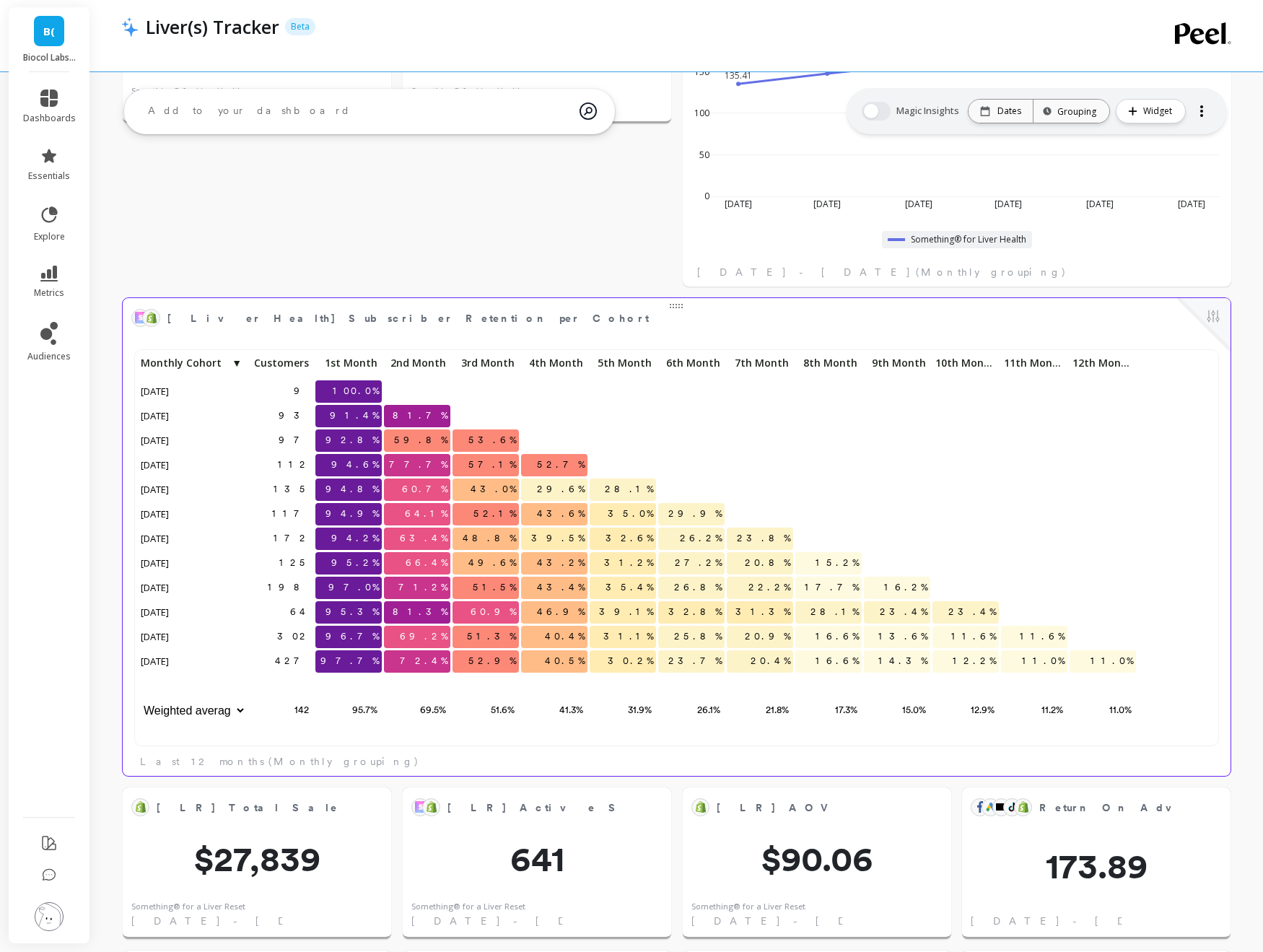
click at [237, 363] on span "▼" at bounding box center [236, 363] width 12 height 12
click at [219, 363] on span "Monthly Cohort" at bounding box center [191, 363] width 101 height 12
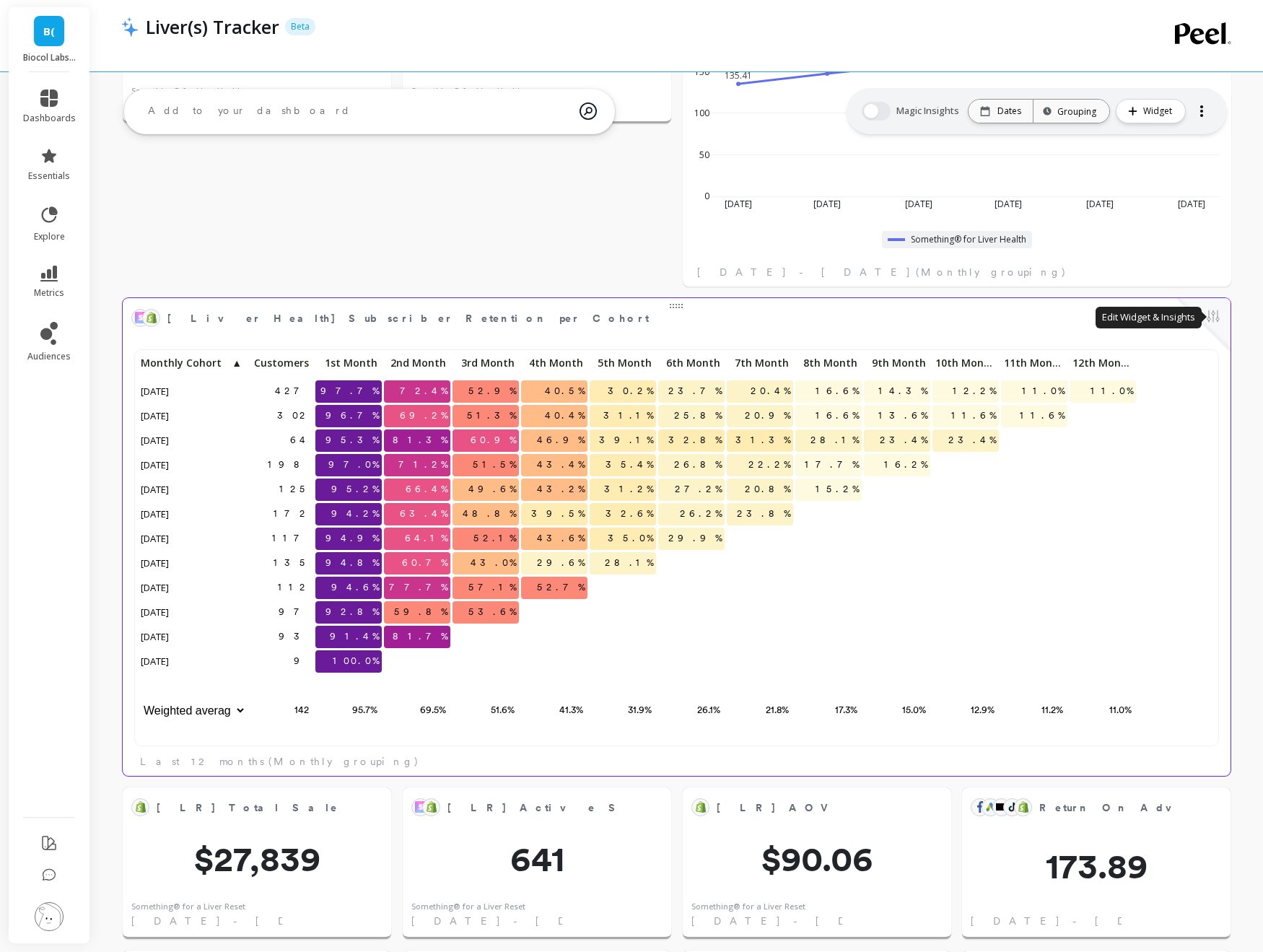
click at [1208, 318] on button at bounding box center [1213, 318] width 17 height 20
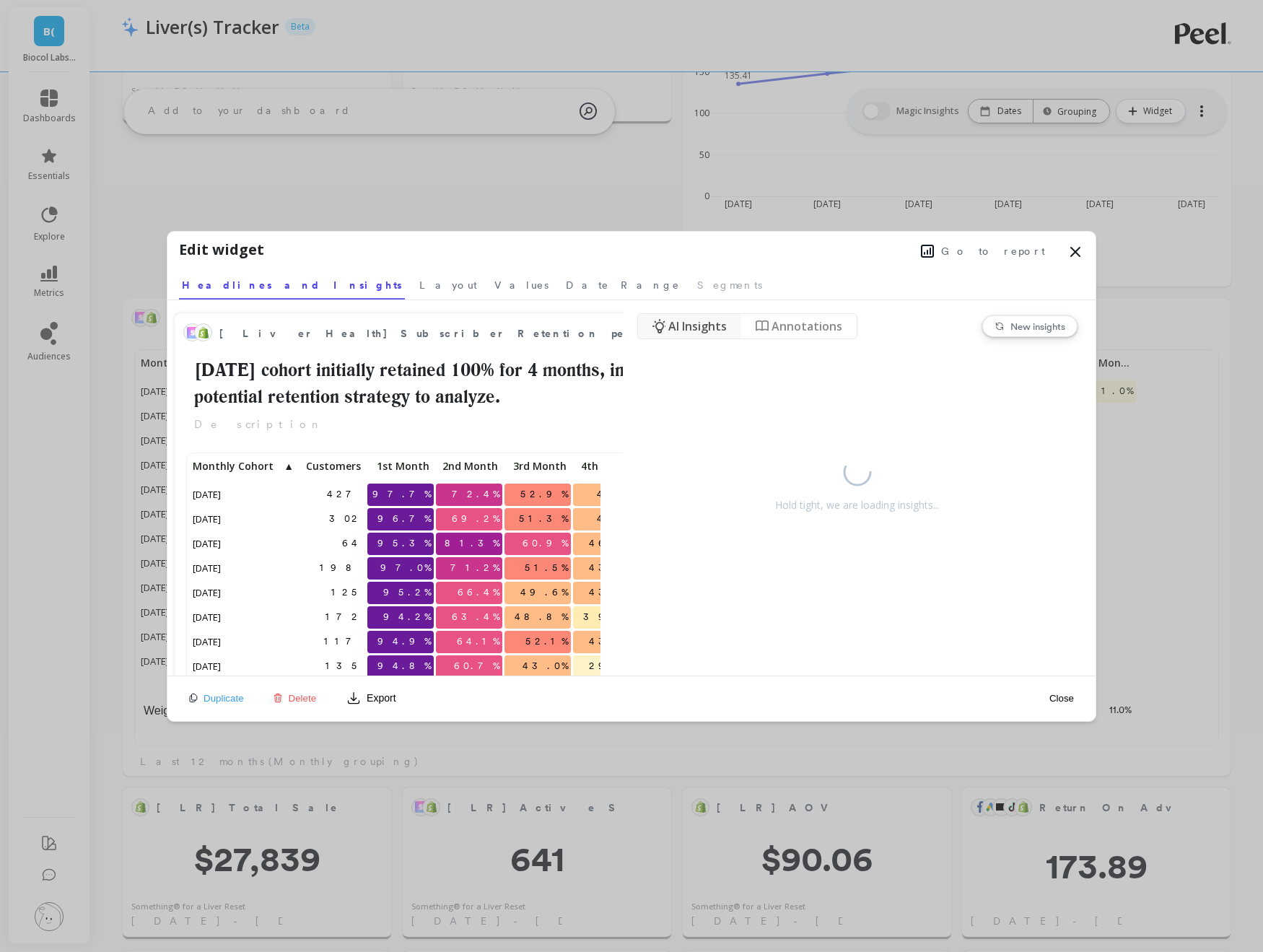
scroll to position [397, 410]
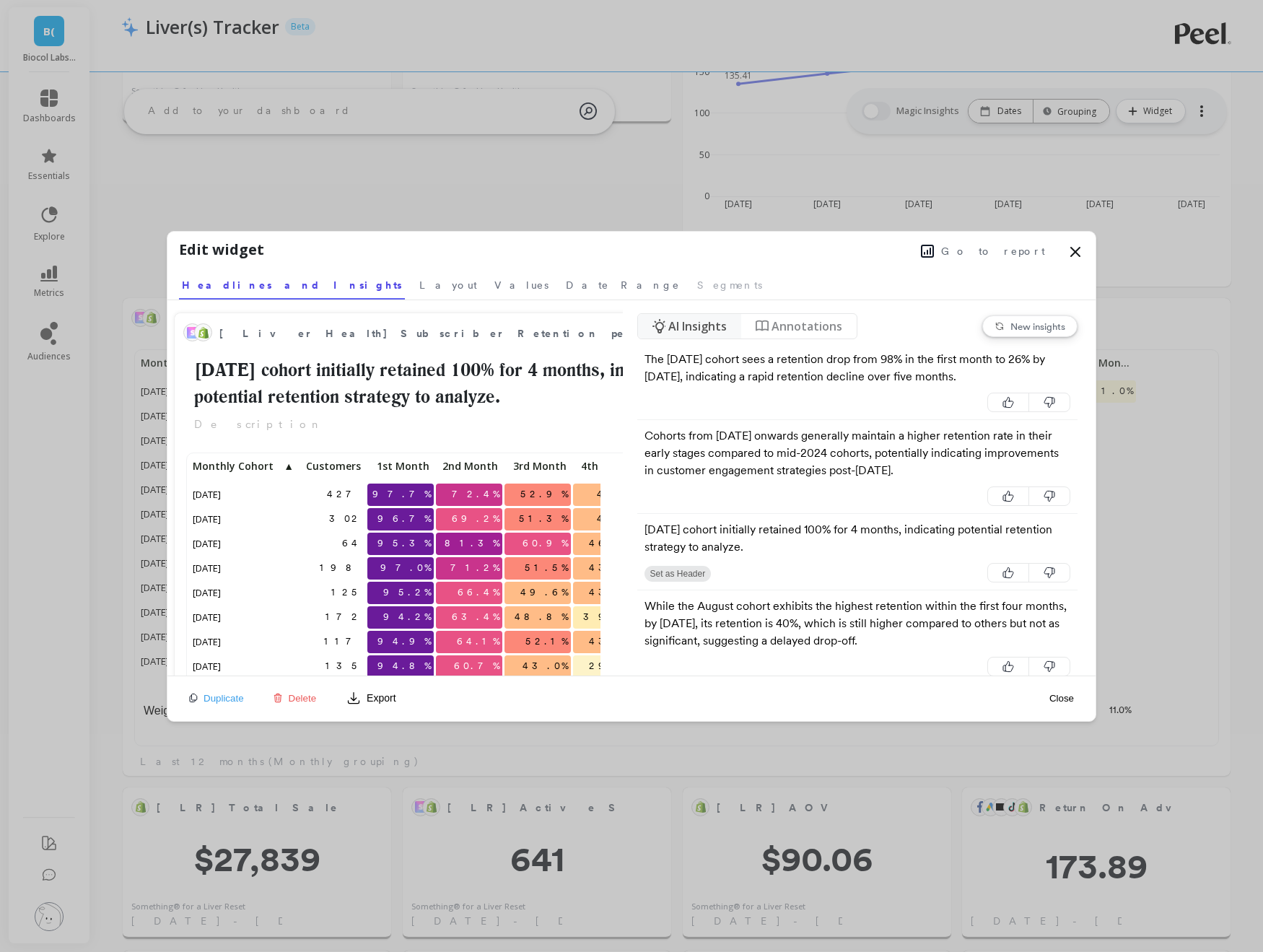
click at [1012, 254] on span "Go to report" at bounding box center [993, 251] width 104 height 14
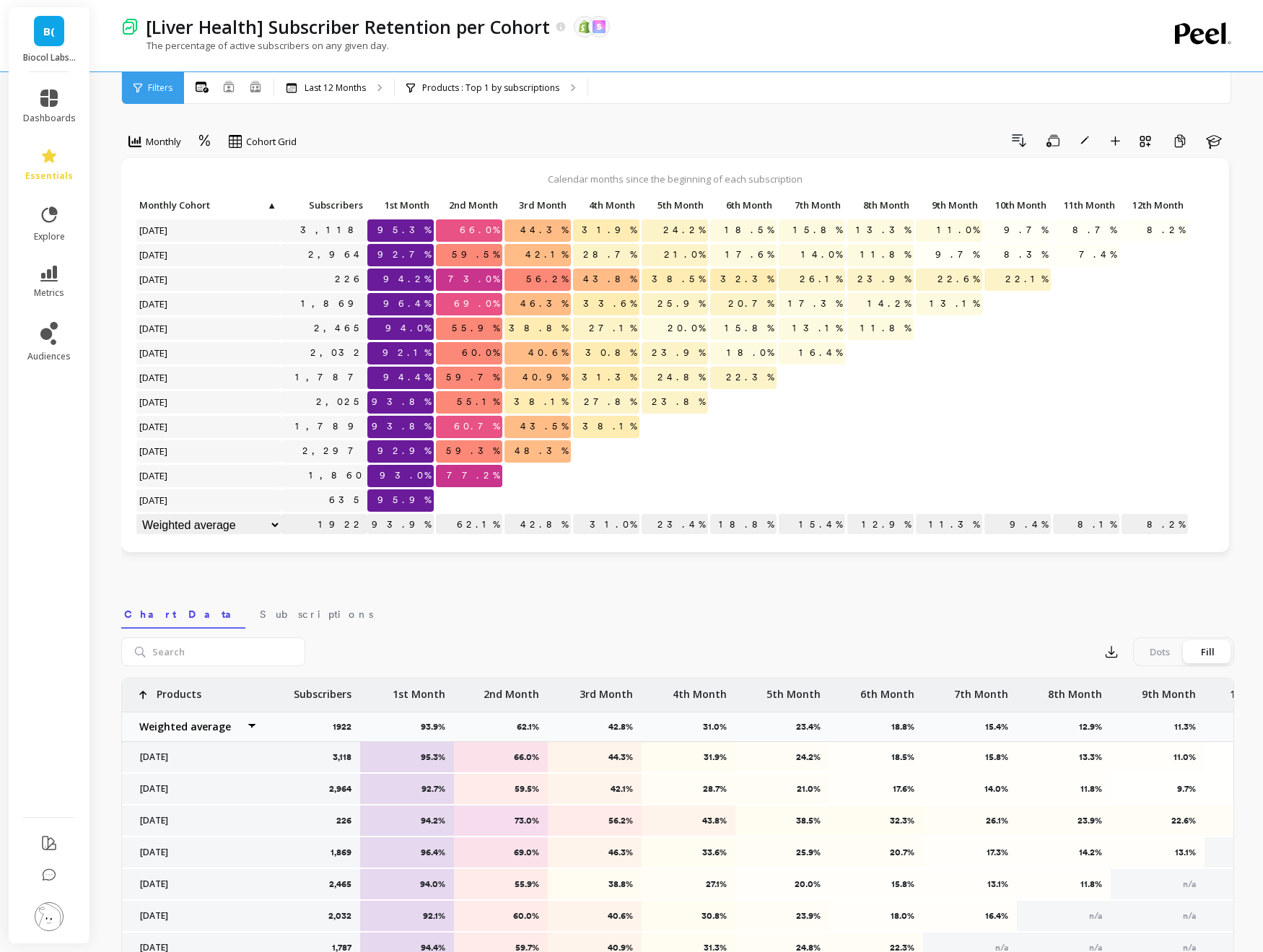
scroll to position [1, 0]
click at [372, 94] on div "Last 12 Months" at bounding box center [334, 87] width 120 height 31
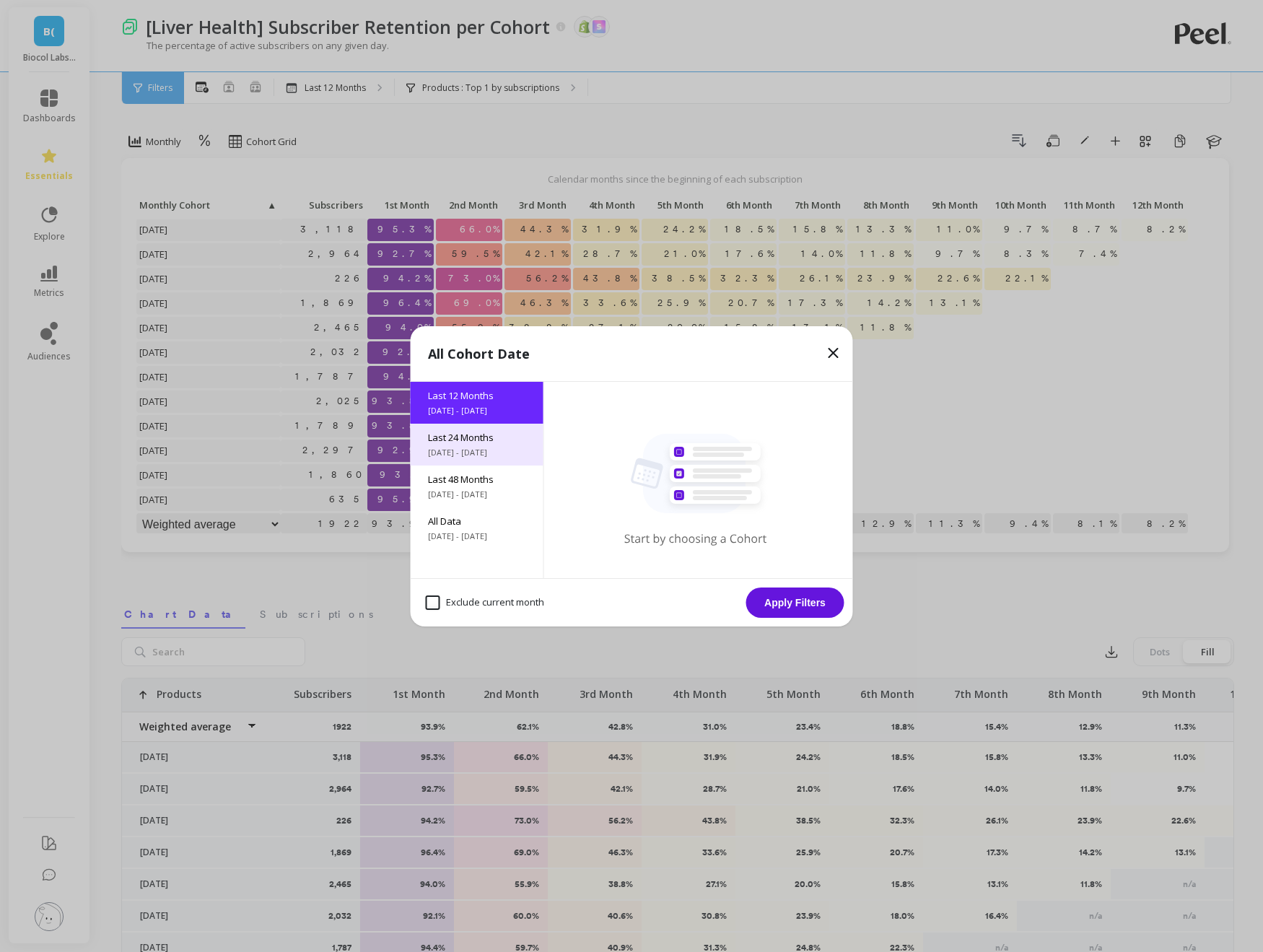
click at [498, 447] on span "9/15/2023 - 9/15/2025" at bounding box center [477, 453] width 98 height 12
click at [759, 612] on button "Apply Filters" at bounding box center [795, 603] width 98 height 31
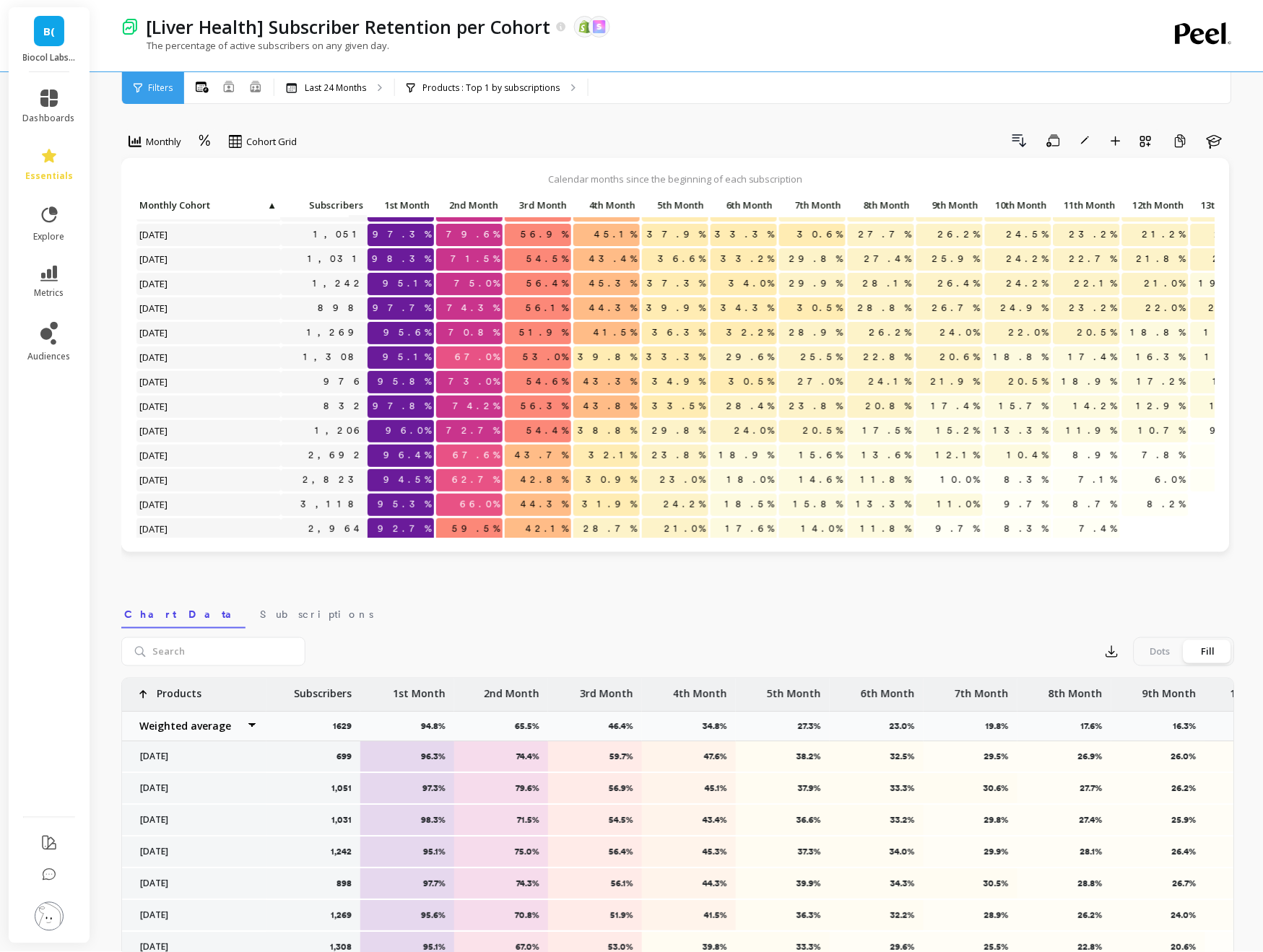
scroll to position [0, 0]
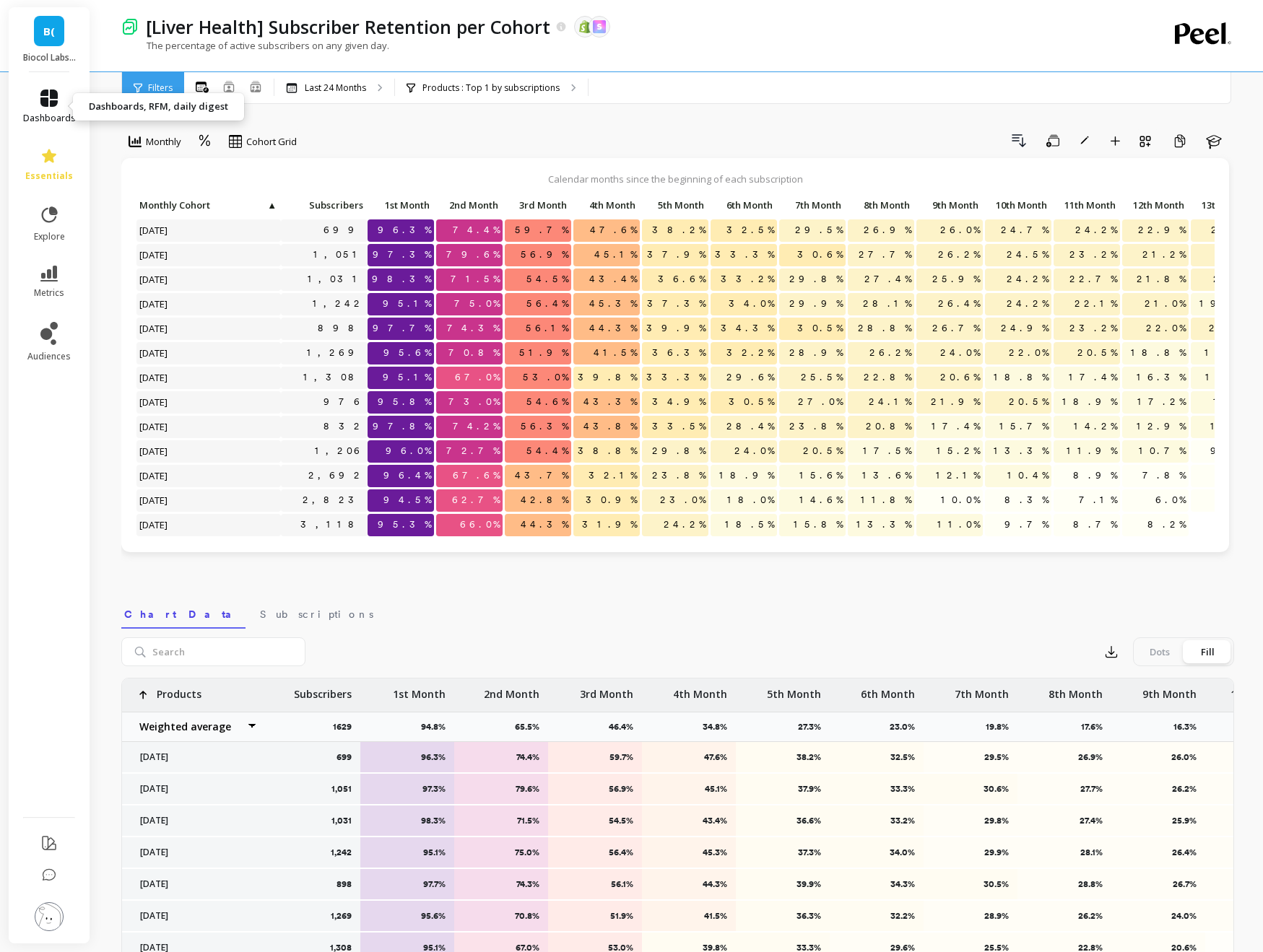
click at [43, 118] on span "dashboards" at bounding box center [50, 118] width 53 height 12
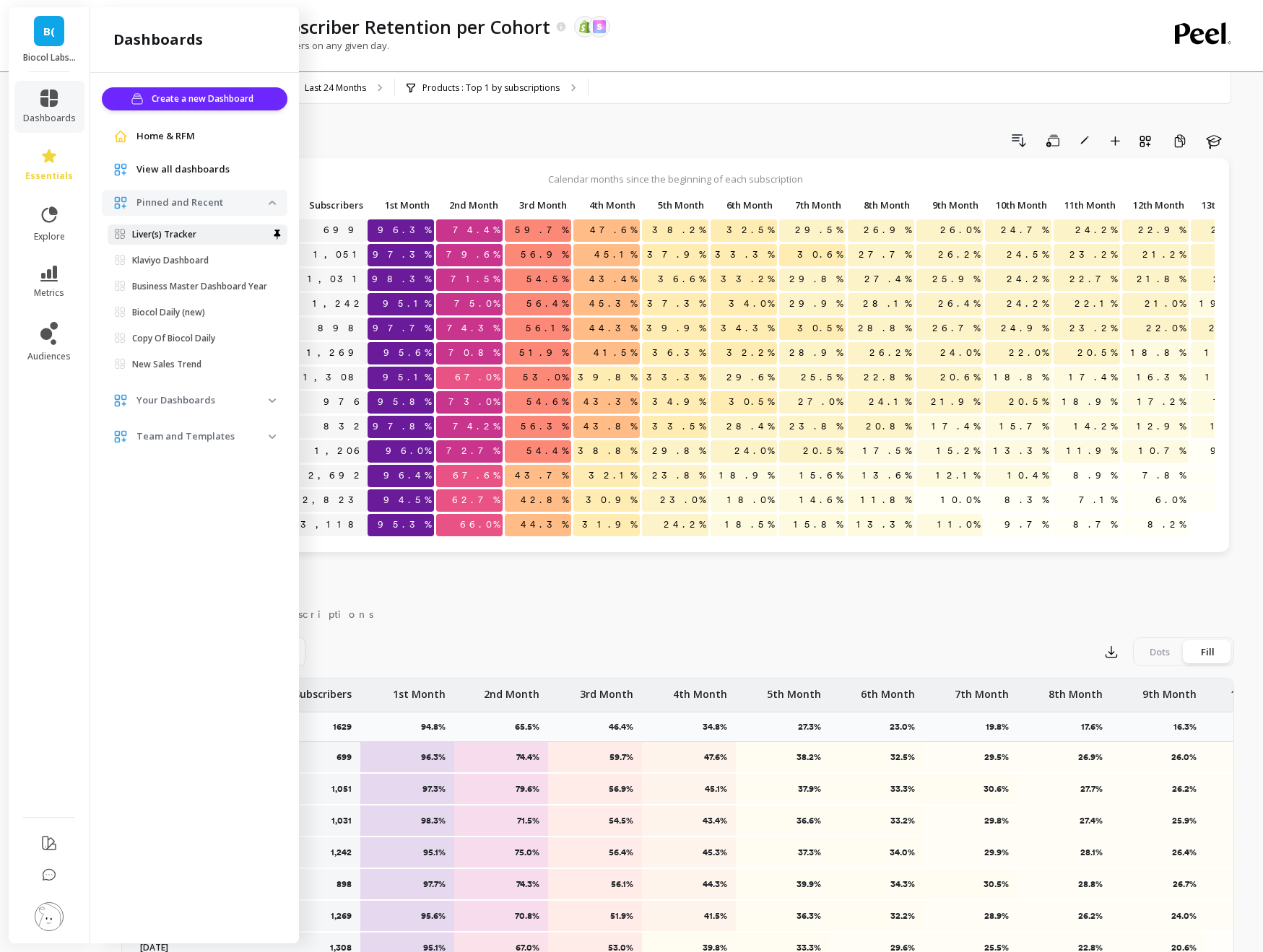
click at [189, 233] on p "Liver(s) Tracker" at bounding box center [164, 234] width 64 height 12
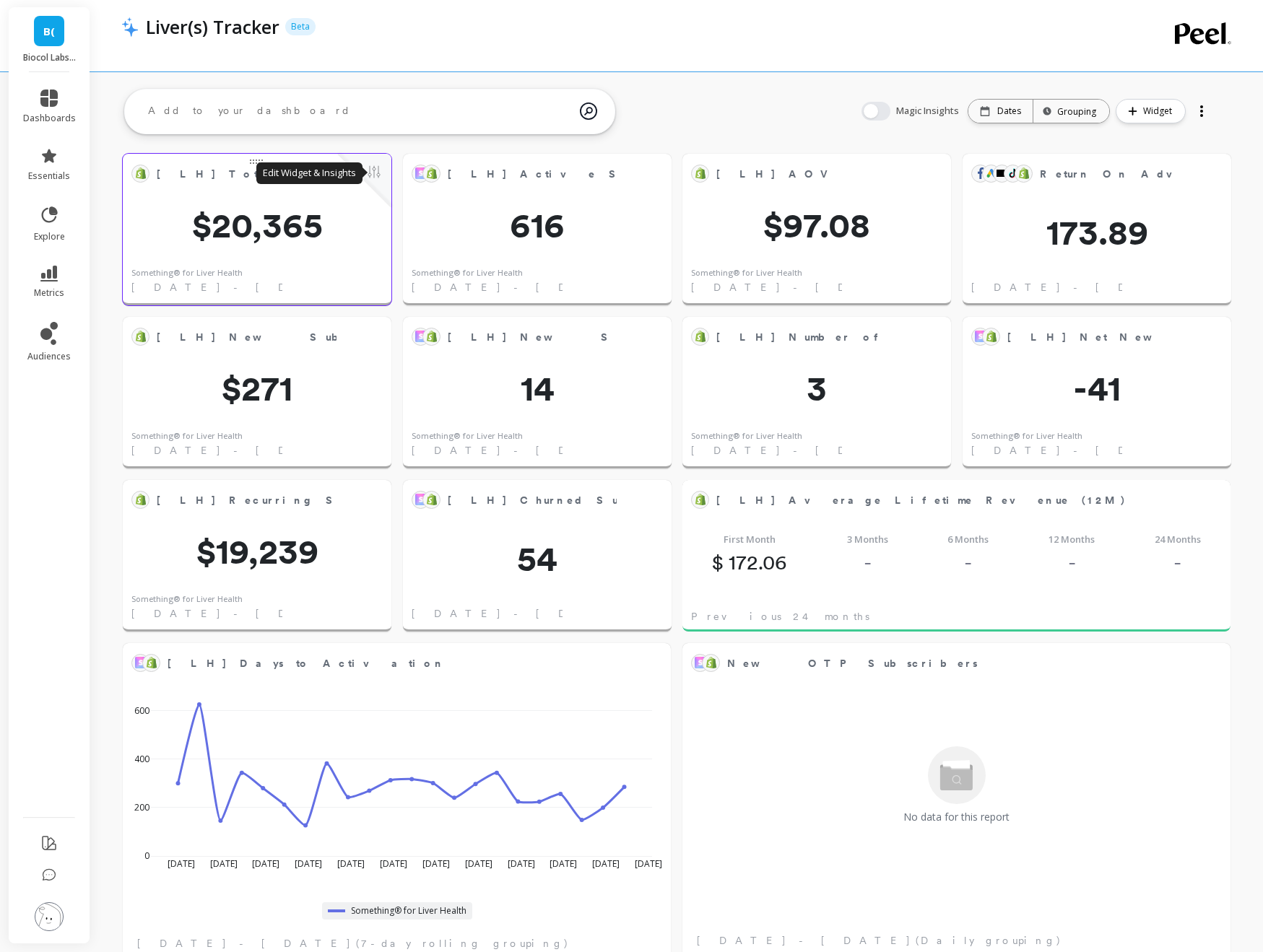
click at [376, 174] on button at bounding box center [374, 173] width 17 height 20
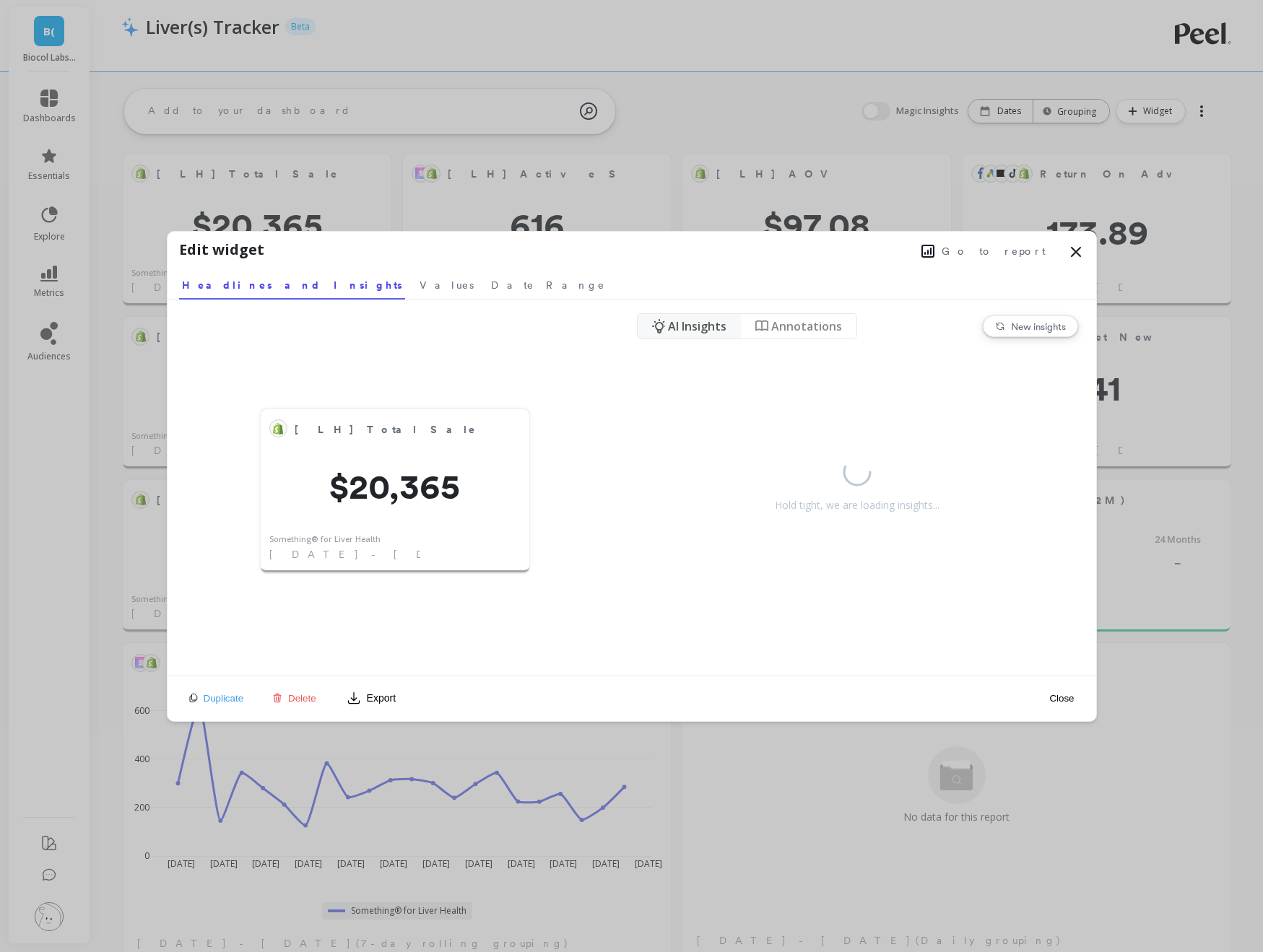
click at [1004, 254] on span "Go to report" at bounding box center [994, 251] width 104 height 14
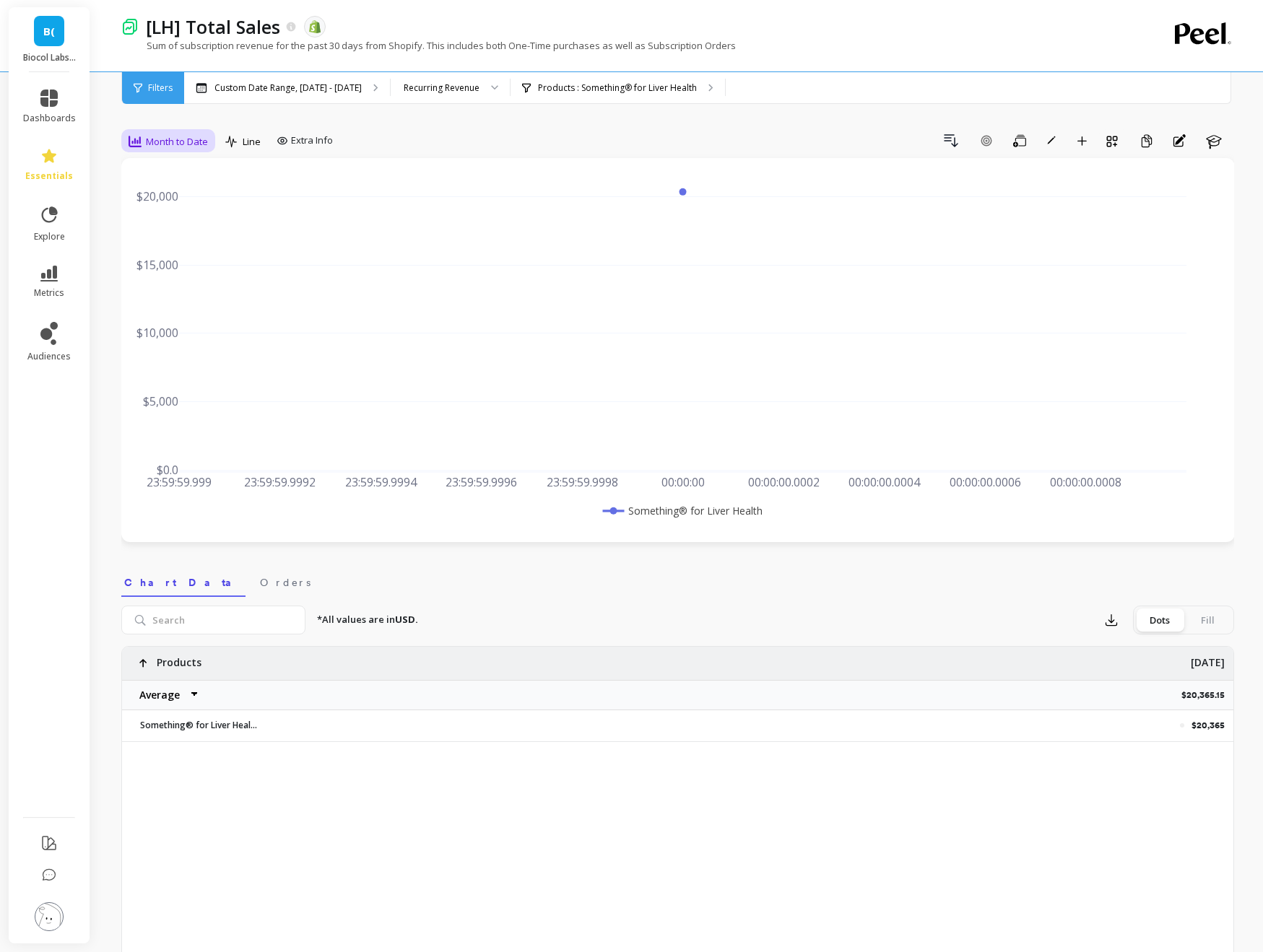
click at [158, 144] on span "Month to Date" at bounding box center [176, 141] width 62 height 13
click at [190, 238] on div "Weekly" at bounding box center [175, 229] width 100 height 25
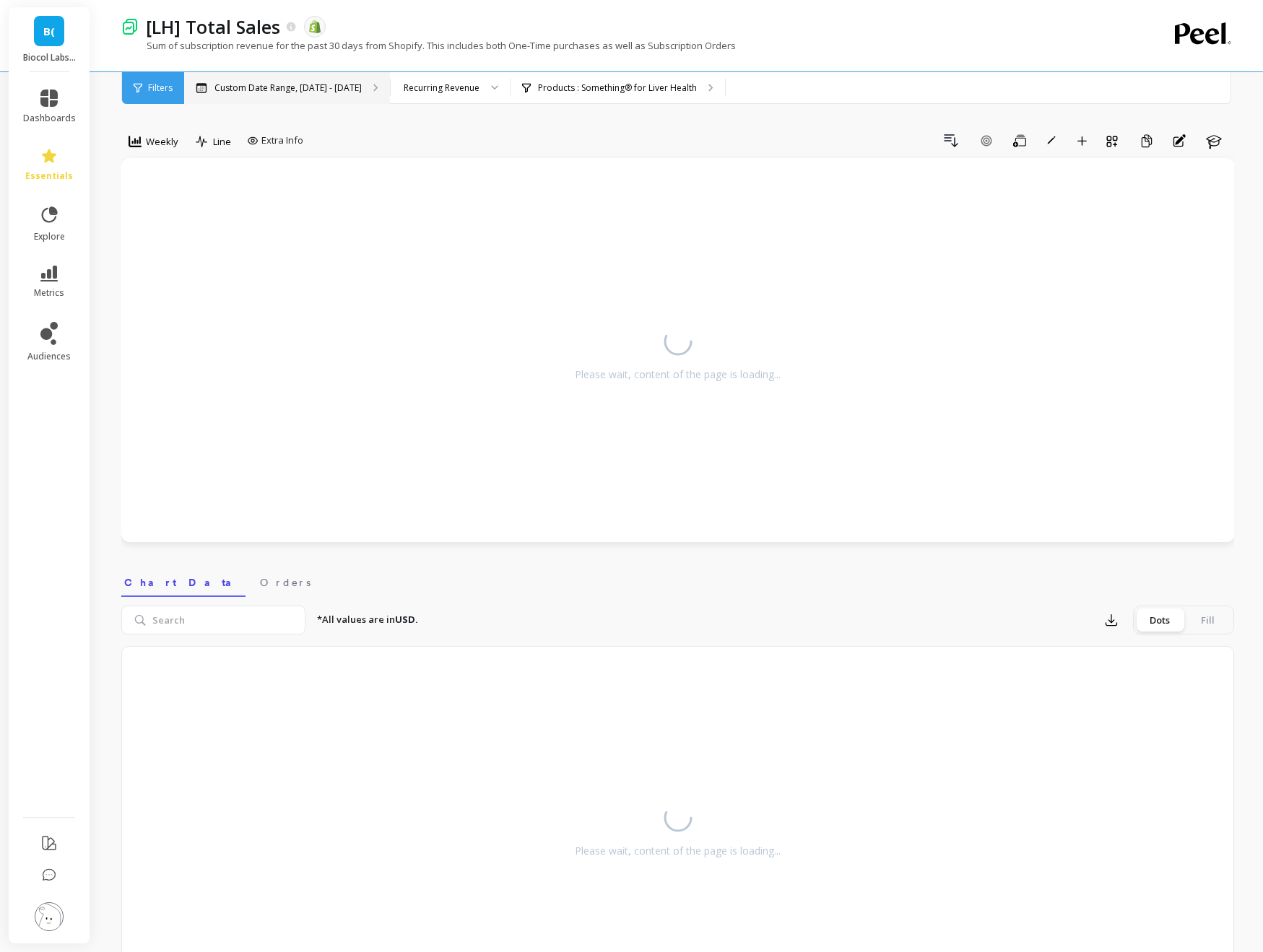
click at [275, 94] on div "Custom Date Range, [DATE] - [DATE]" at bounding box center [287, 87] width 206 height 31
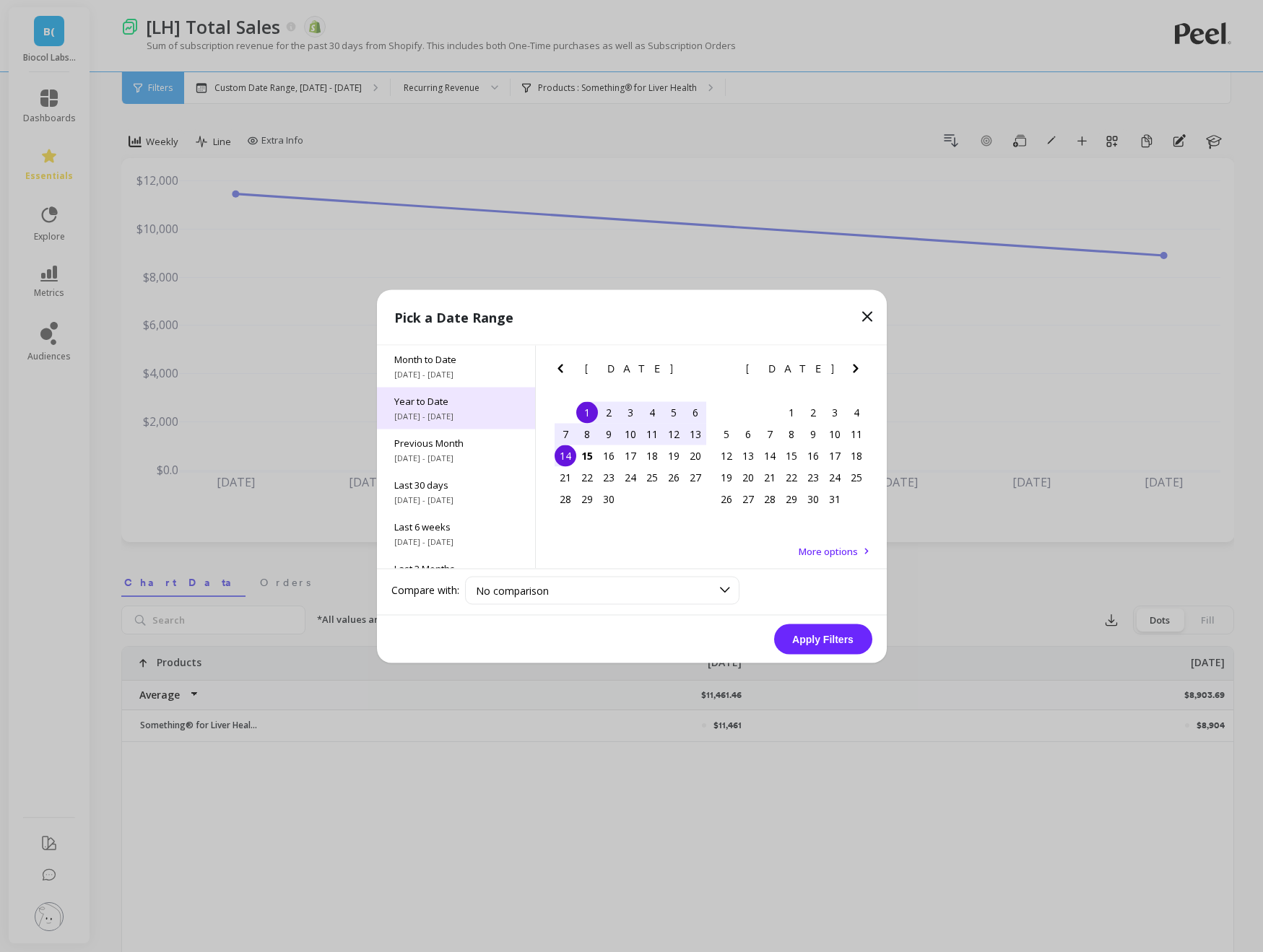
click at [421, 407] on span "Year to Date" at bounding box center [456, 400] width 123 height 13
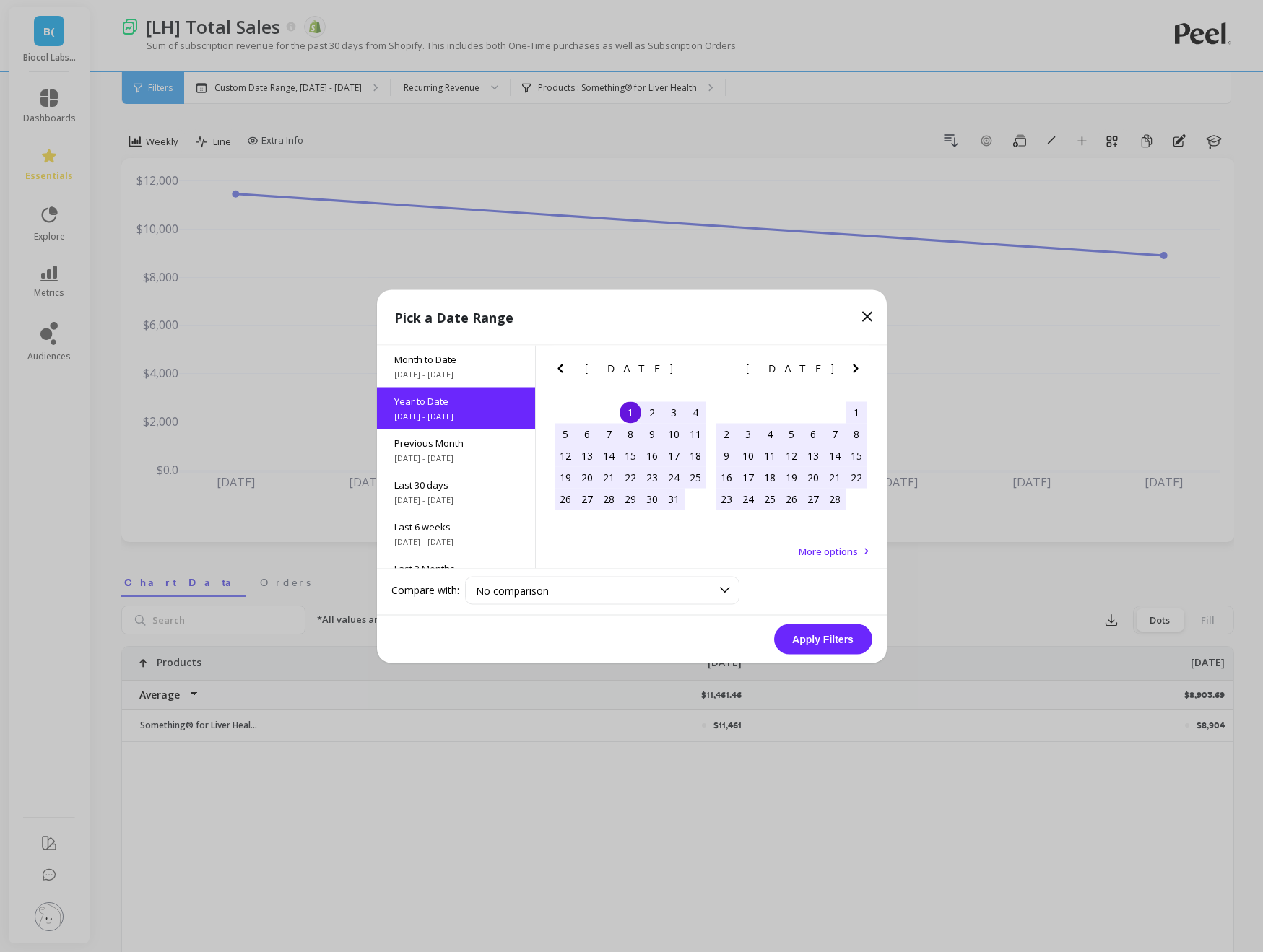
click at [825, 629] on button "Apply Filters" at bounding box center [823, 639] width 98 height 31
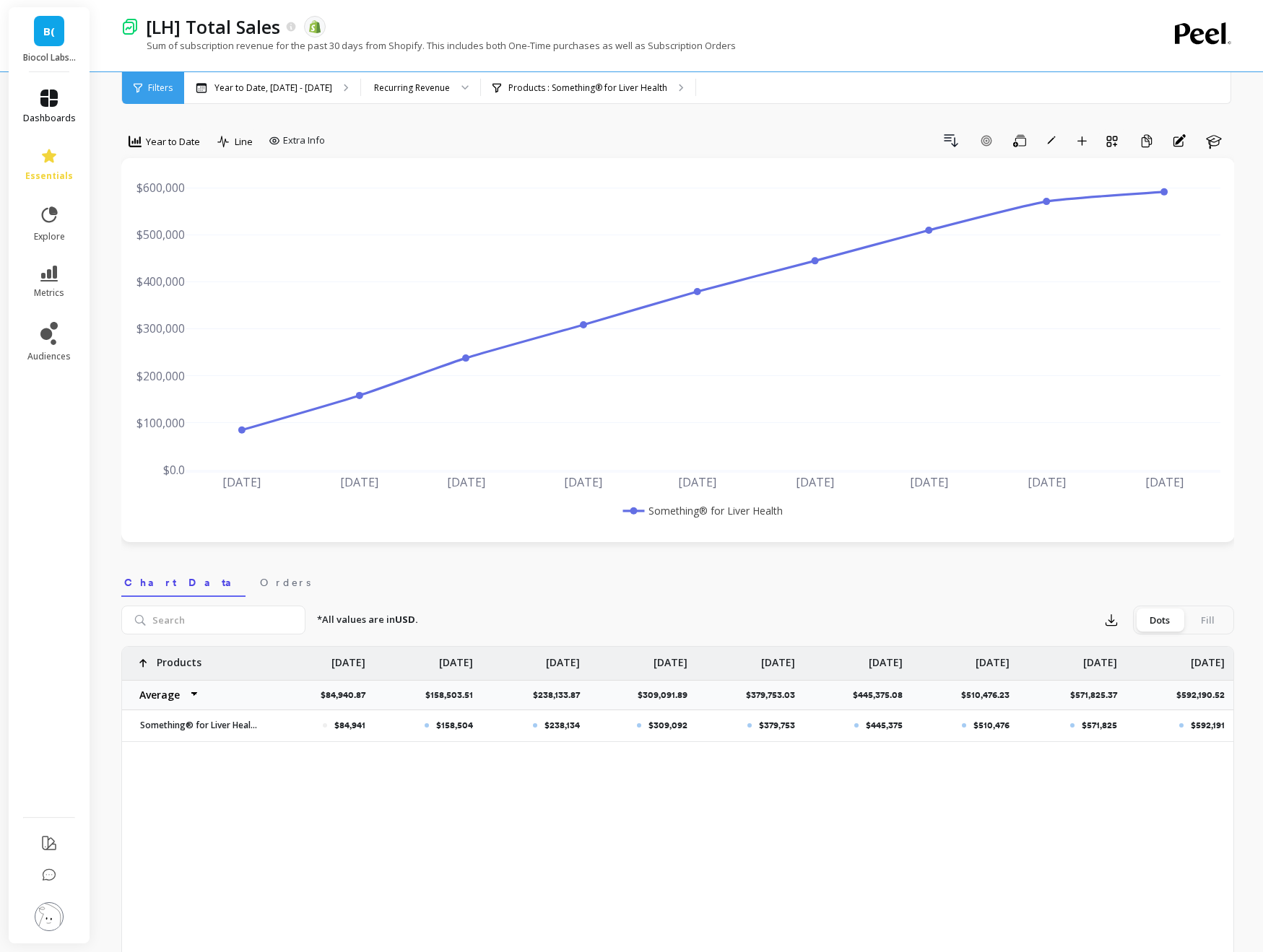
click at [32, 102] on link "dashboards" at bounding box center [50, 107] width 53 height 35
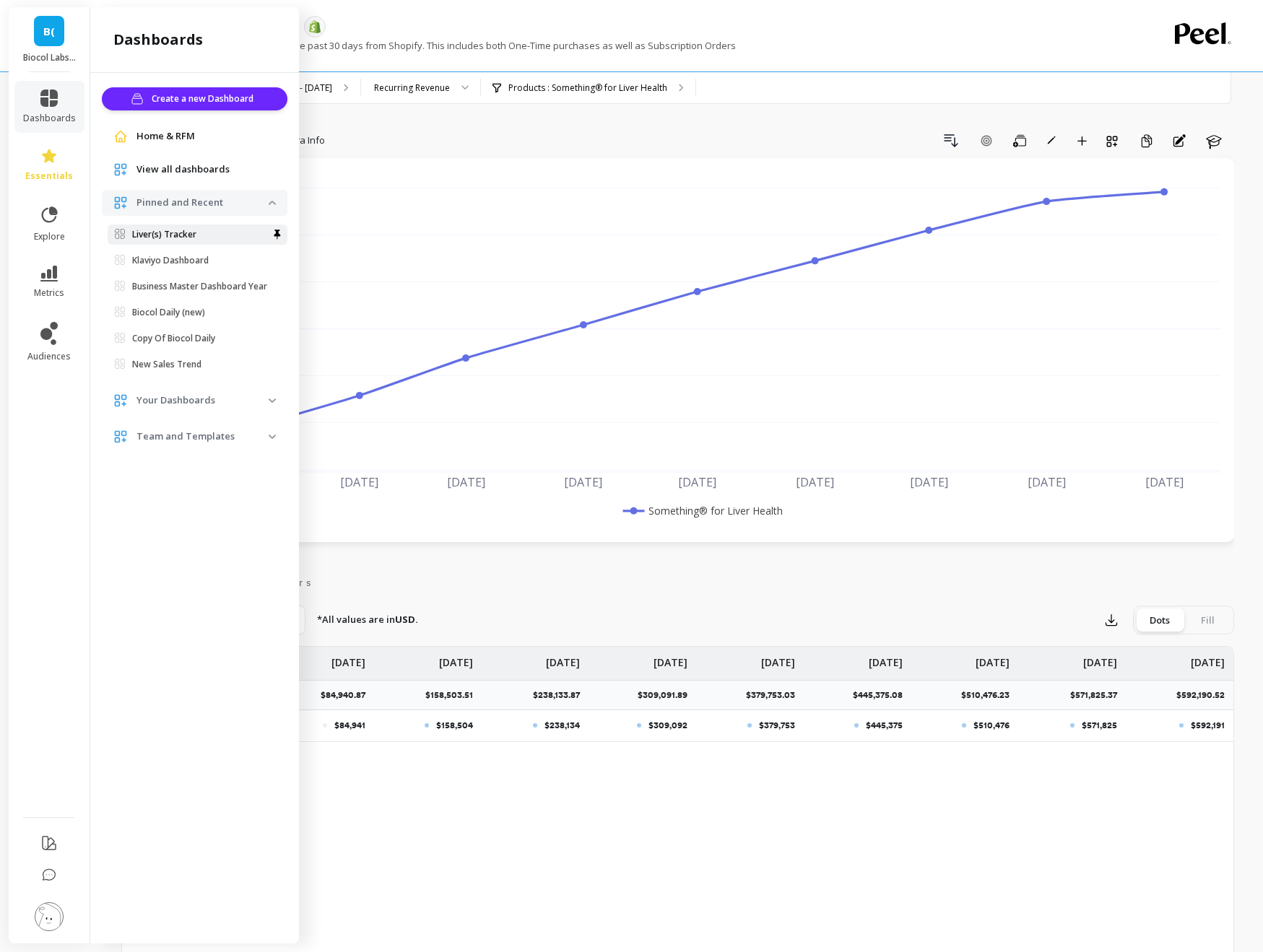
click at [156, 232] on p "Liver(s) Tracker" at bounding box center [164, 234] width 64 height 12
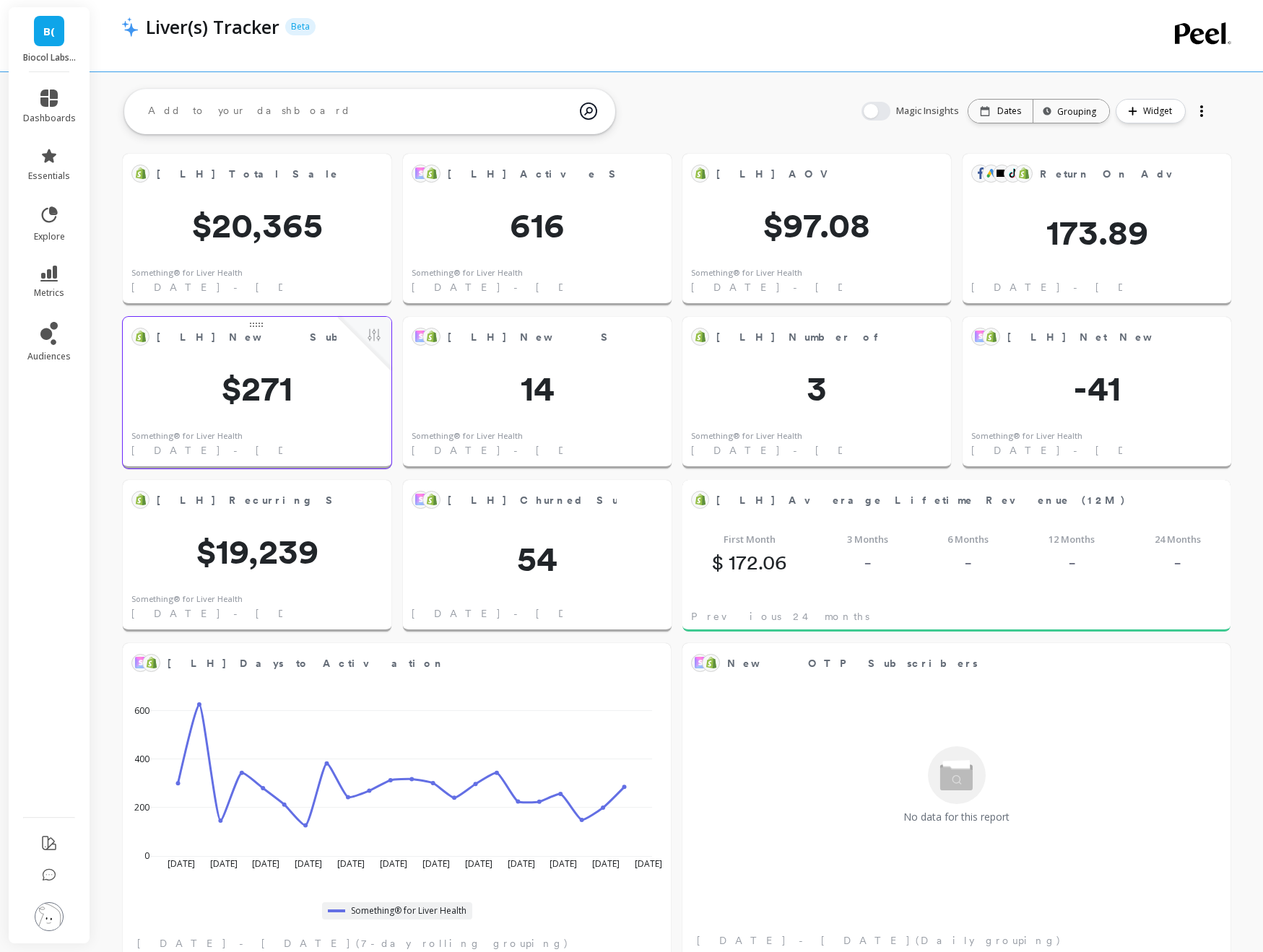
scroll to position [397, 1078]
click at [371, 492] on button at bounding box center [374, 499] width 17 height 20
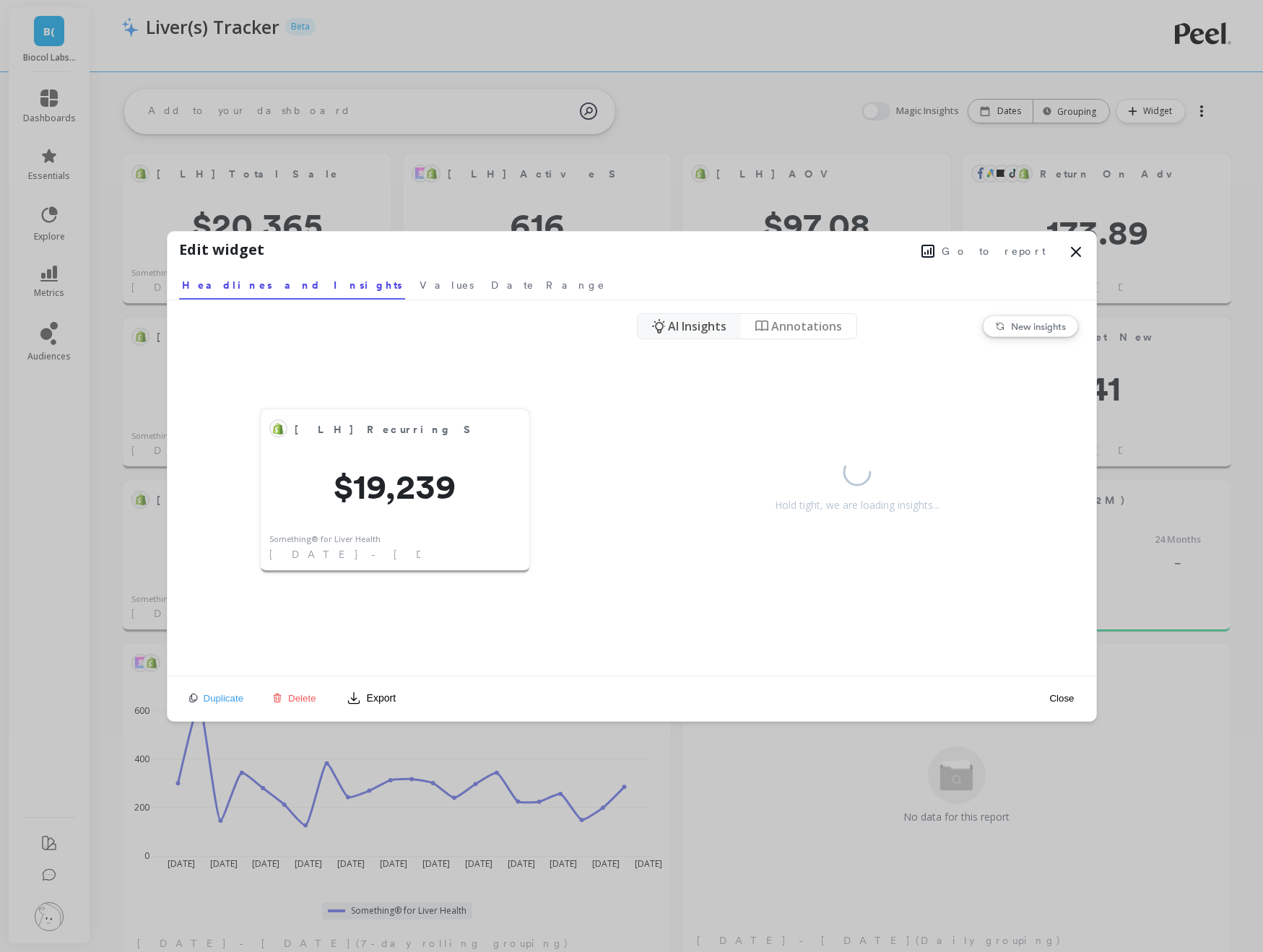
click at [1006, 262] on div "Edit widget Go to report" at bounding box center [632, 253] width 906 height 27
click at [1006, 250] on span "Go to report" at bounding box center [994, 251] width 104 height 14
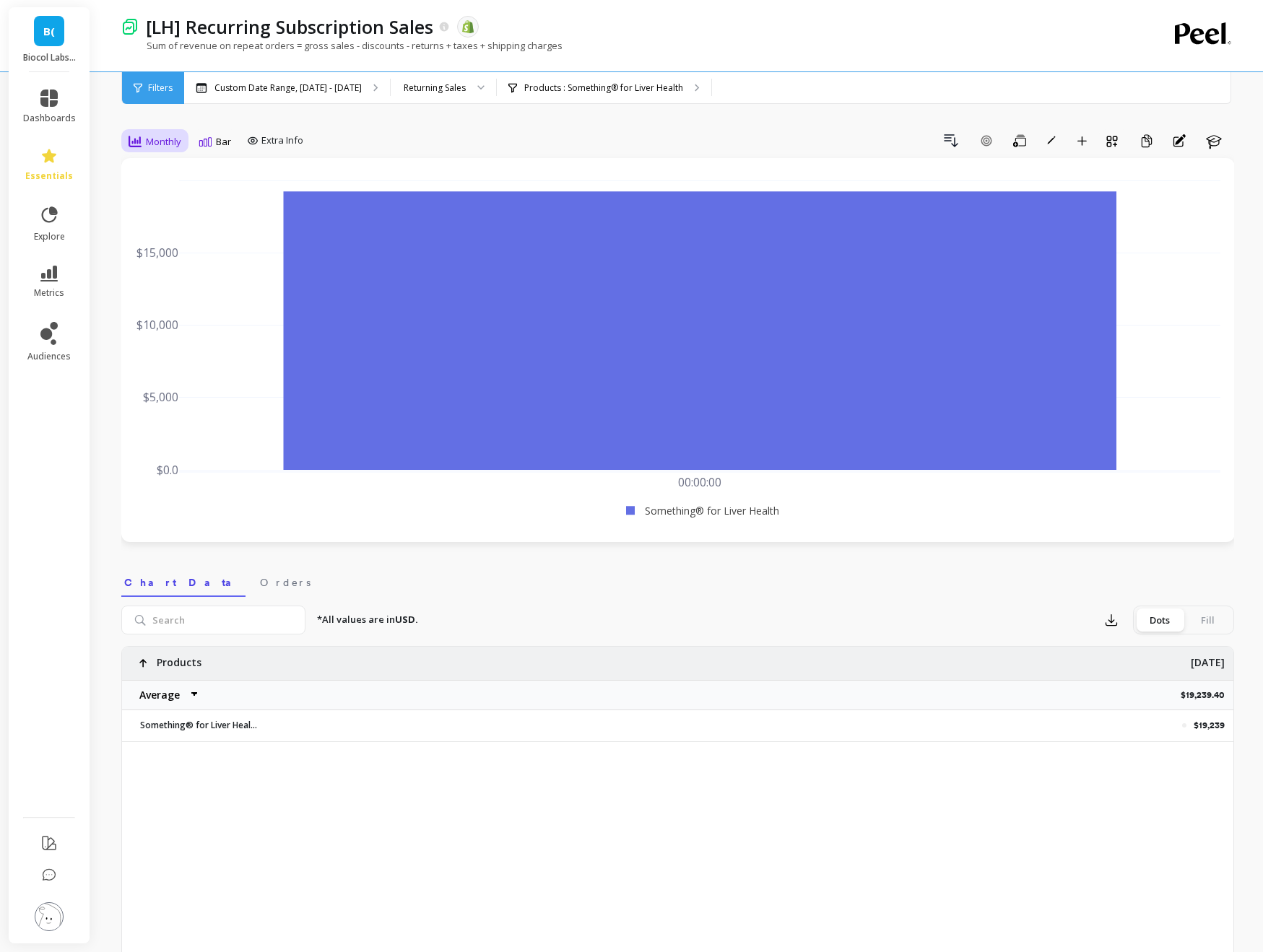
click at [168, 148] on span "Monthly" at bounding box center [163, 141] width 35 height 13
click at [295, 94] on div "Custom Date Range, [DATE] - [DATE]" at bounding box center [287, 87] width 206 height 31
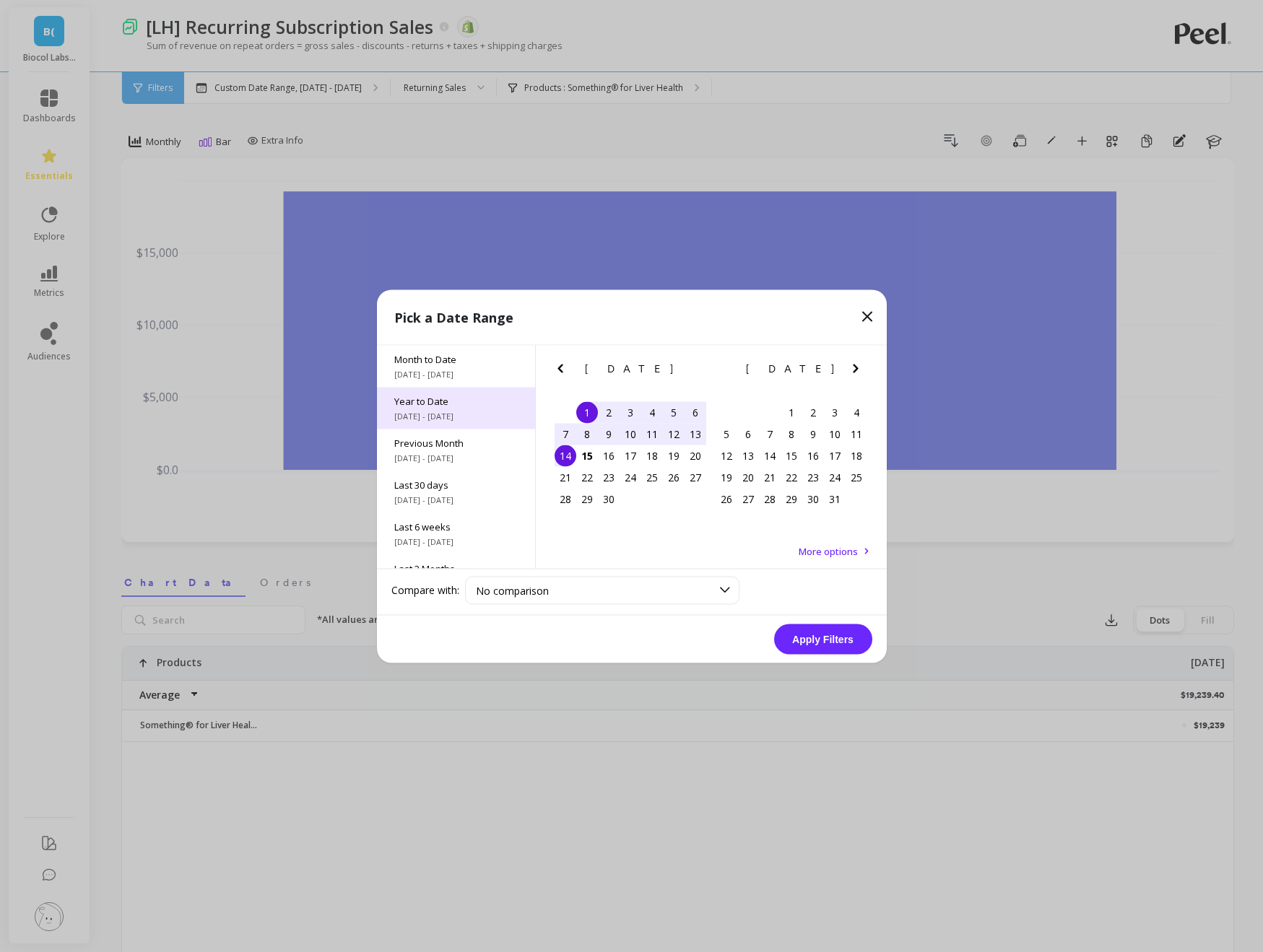
click at [401, 392] on div "Year to Date [DATE] - [DATE]" at bounding box center [456, 408] width 158 height 42
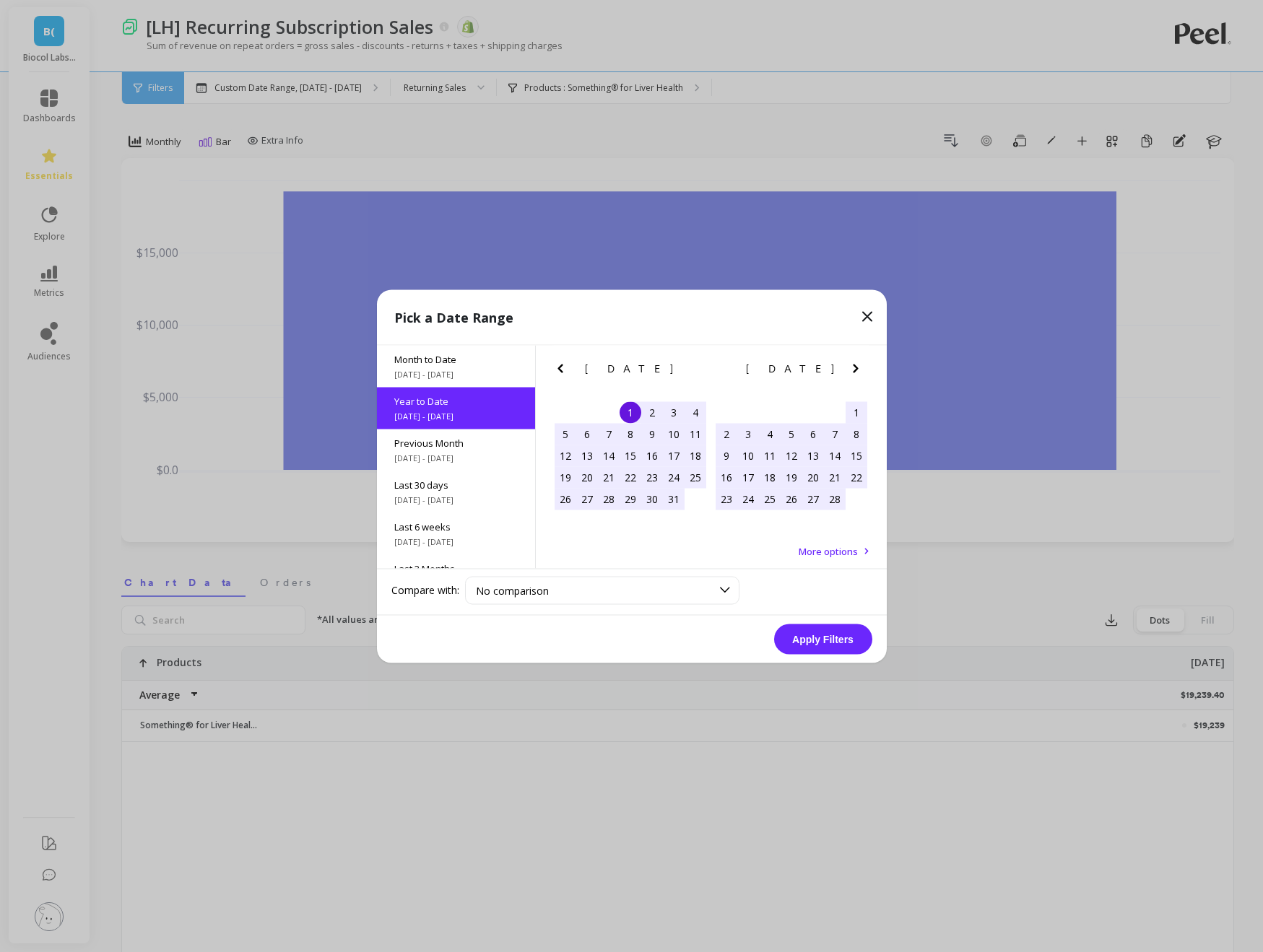
click at [816, 630] on button "Apply Filters" at bounding box center [823, 639] width 98 height 31
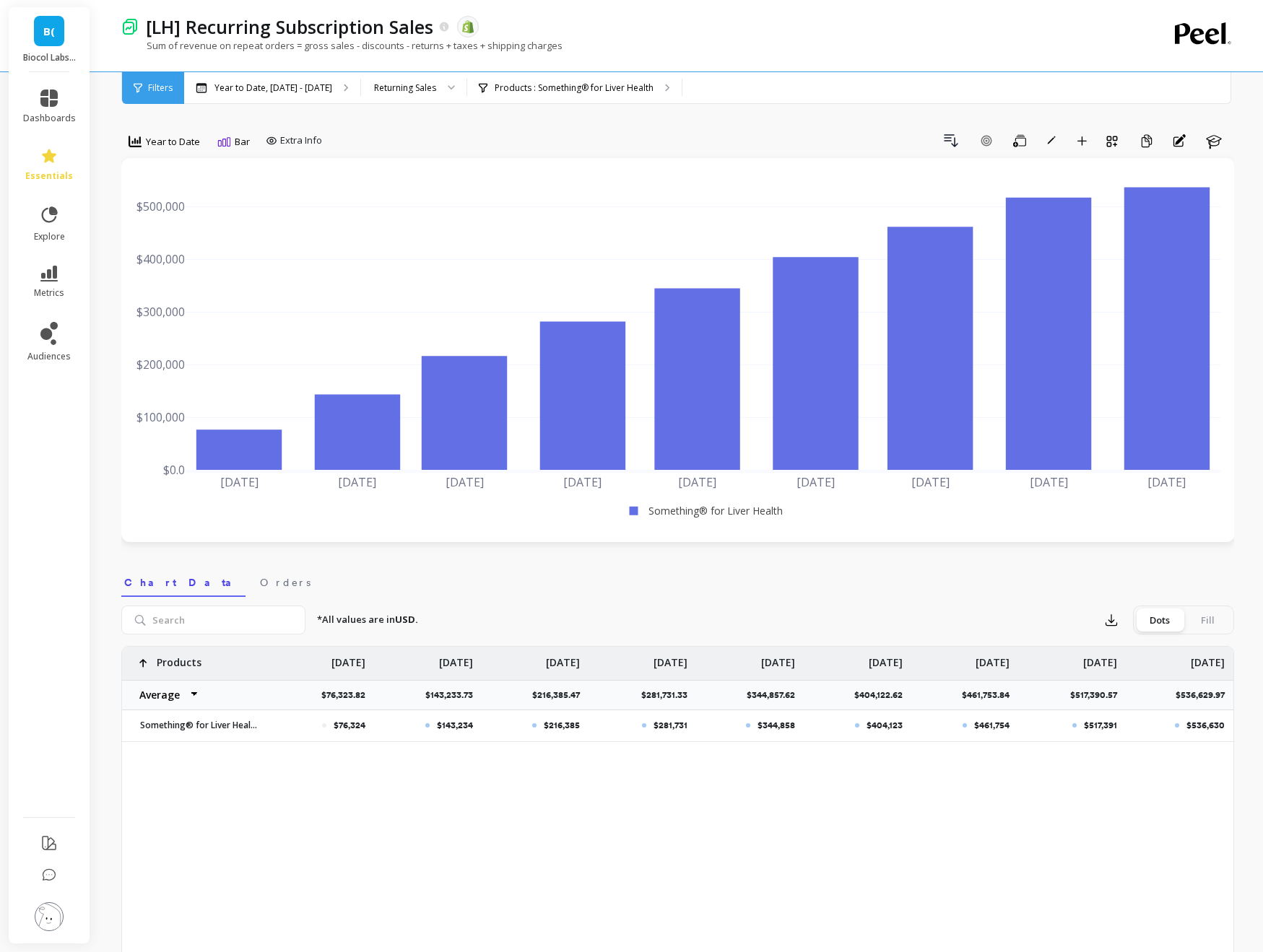
click at [163, 139] on span "Year to Date" at bounding box center [173, 141] width 54 height 13
click at [157, 234] on div "Weekly" at bounding box center [174, 229] width 82 height 13
